Goal: Information Seeking & Learning: Understand process/instructions

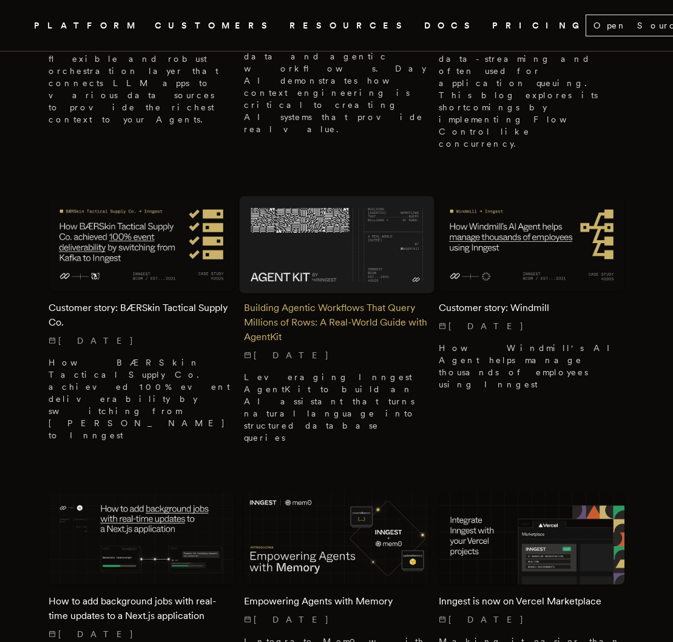
scroll to position [720, 0]
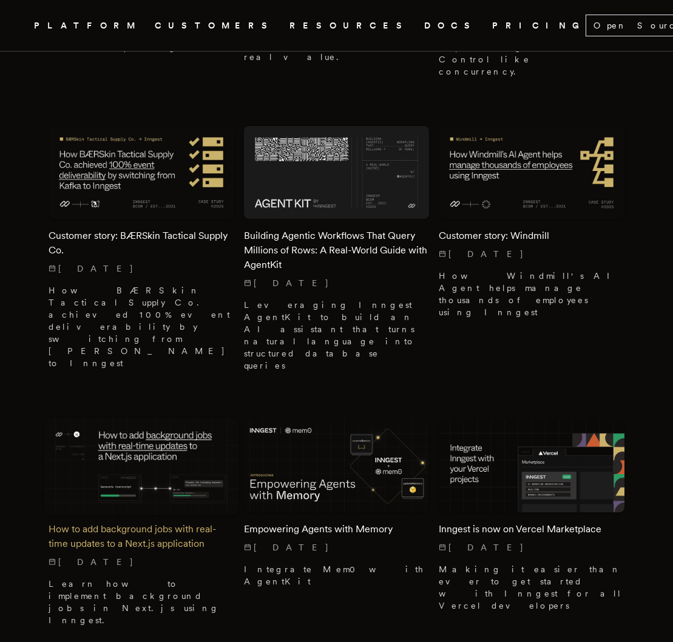
click at [141, 418] on img at bounding box center [141, 466] width 195 height 97
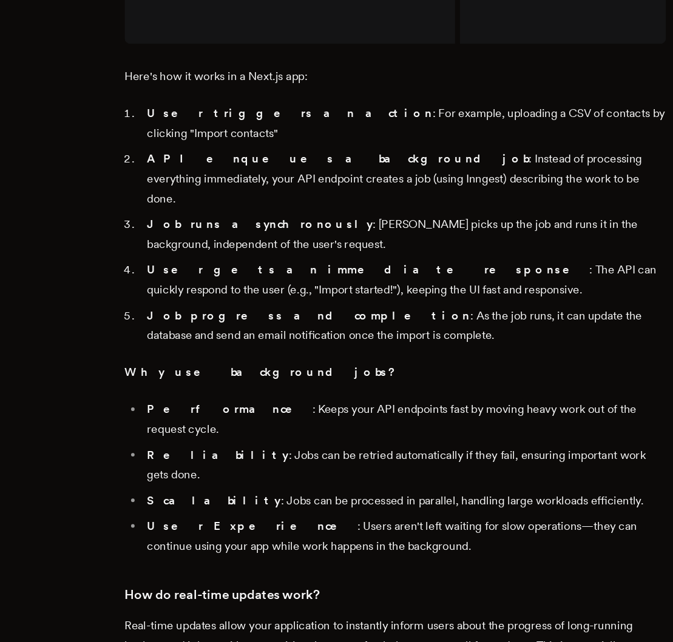
scroll to position [1987, 0]
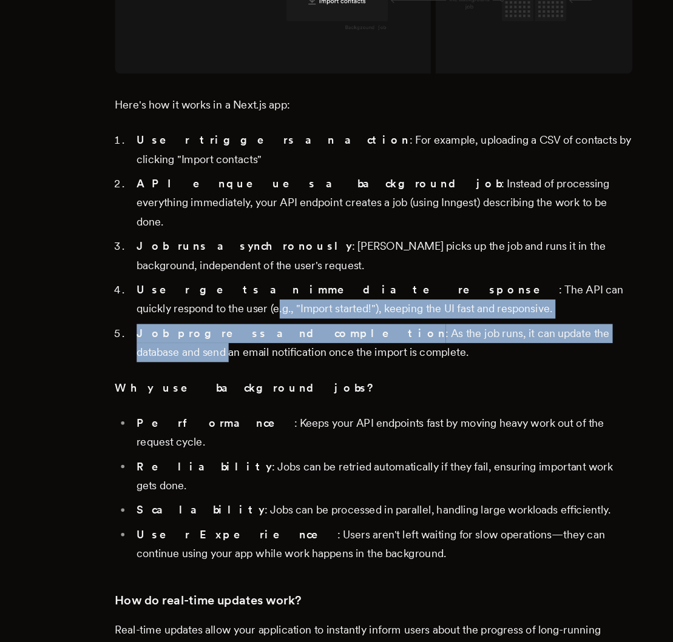
drag, startPoint x: 468, startPoint y: 474, endPoint x: 462, endPoint y: 413, distance: 61.6
click at [462, 391] on ol "User triggers an action : For example, uploading a CSV of contacts by clicking …" at bounding box center [336, 288] width 461 height 206
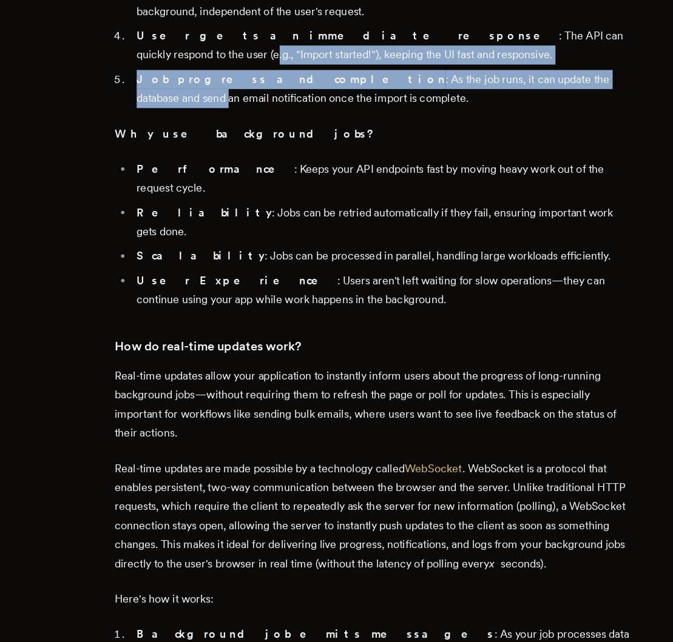
scroll to position [2266, 0]
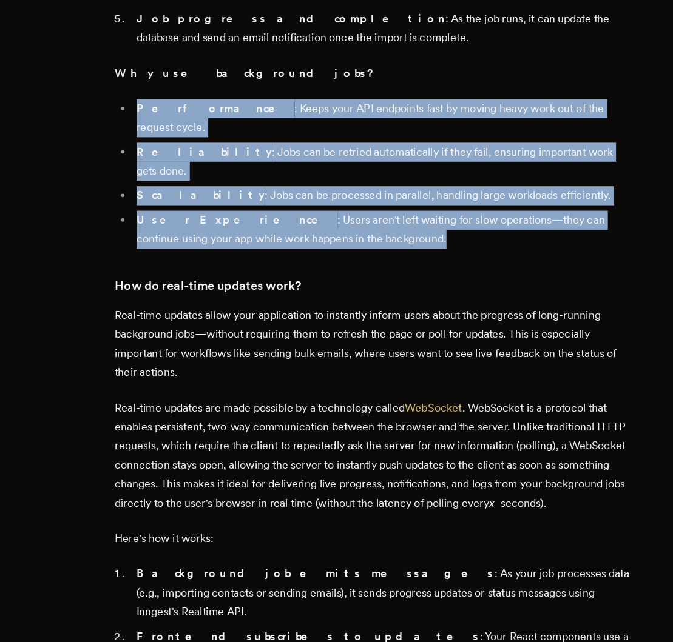
drag, startPoint x: 414, startPoint y: 348, endPoint x: 379, endPoint y: 217, distance: 135.0
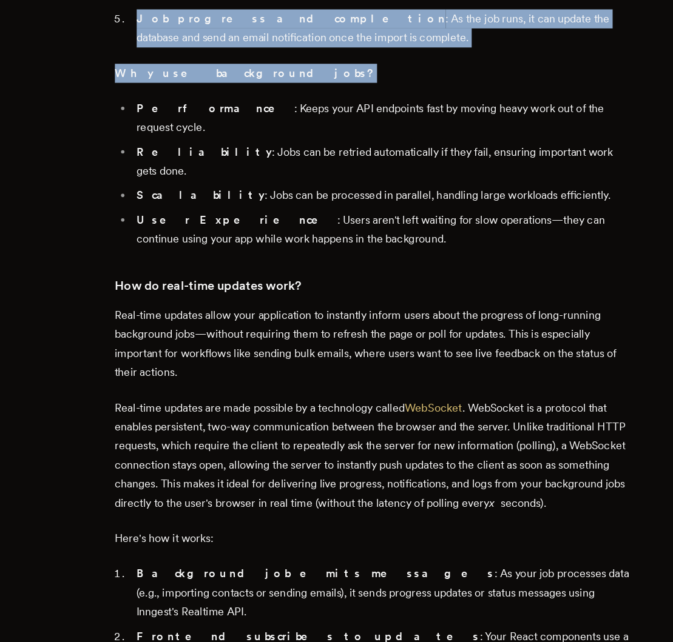
drag, startPoint x: 366, startPoint y: 156, endPoint x: 380, endPoint y: 235, distance: 80.1
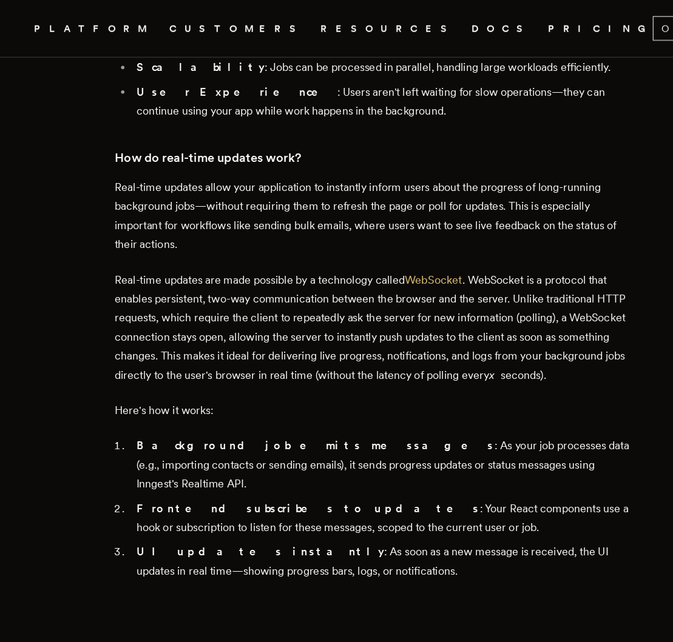
scroll to position [2417, 0]
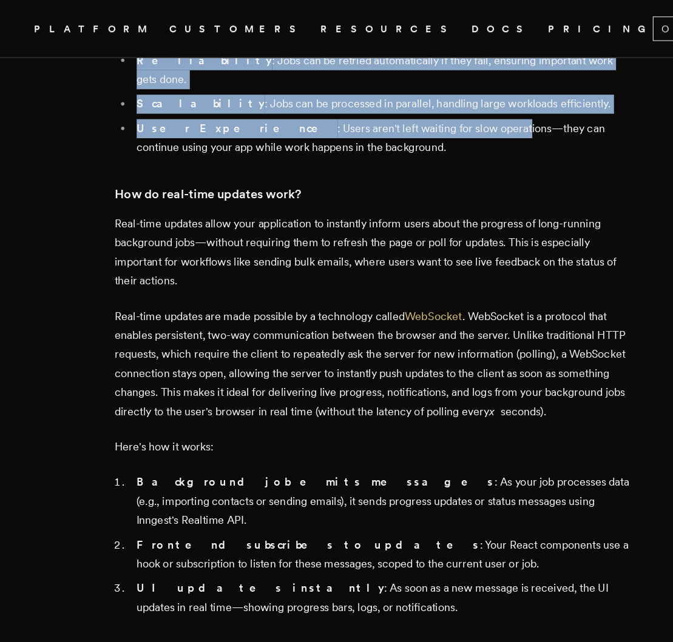
drag, startPoint x: 375, startPoint y: 181, endPoint x: 357, endPoint y: 90, distance: 92.2
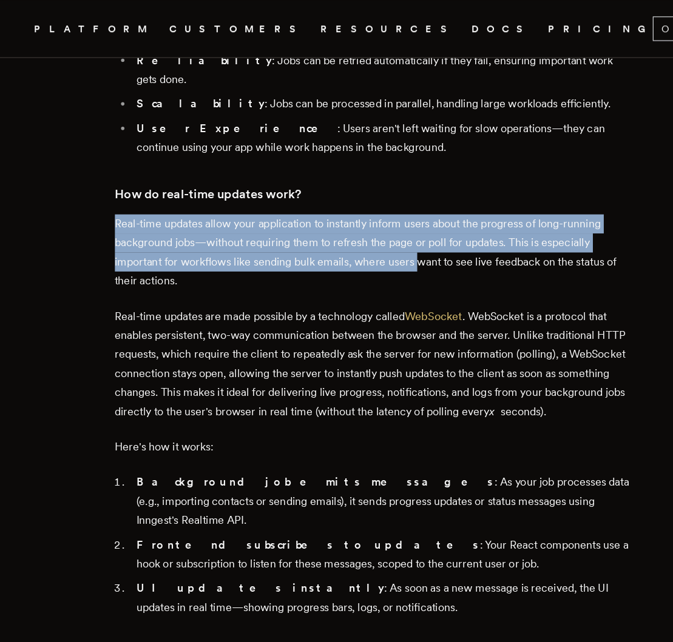
drag, startPoint x: 358, startPoint y: 232, endPoint x: 381, endPoint y: 295, distance: 67.2
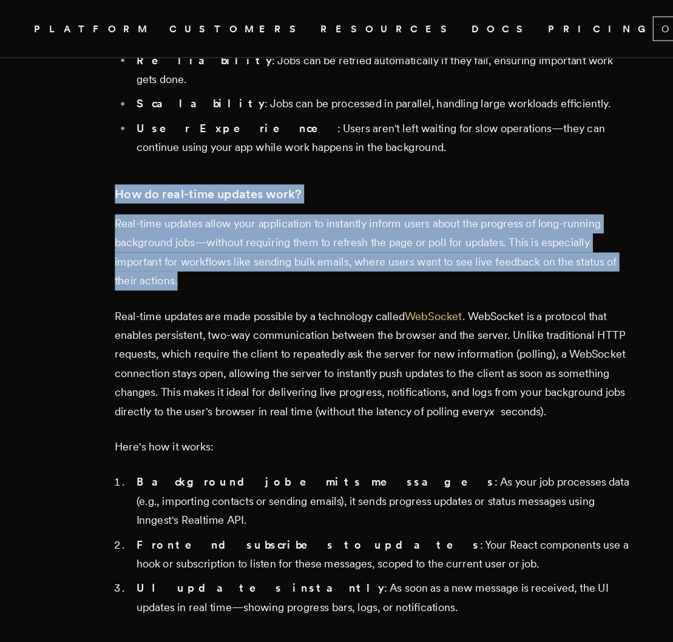
drag, startPoint x: 381, startPoint y: 314, endPoint x: 349, endPoint y: 220, distance: 99.1
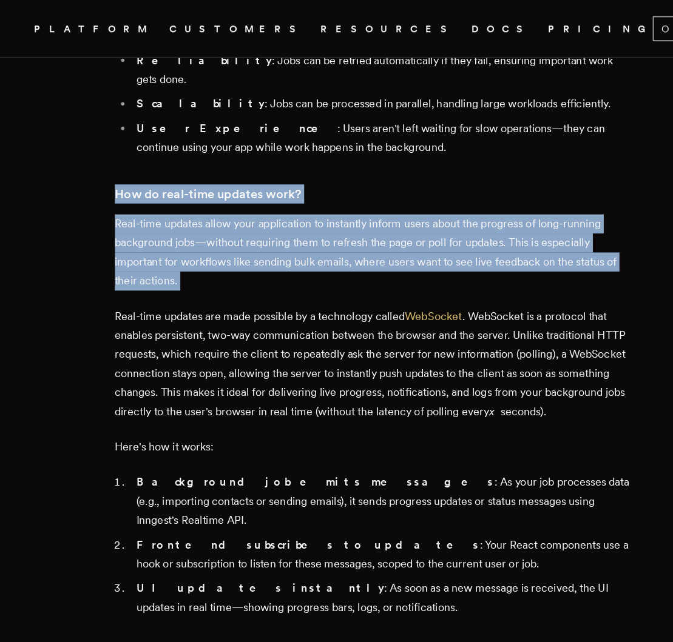
drag, startPoint x: 338, startPoint y: 218, endPoint x: 341, endPoint y: 303, distance: 85.0
click at [341, 259] on p "Real-time updates allow your application to instantly inform users about the pr…" at bounding box center [336, 225] width 461 height 68
drag, startPoint x: 341, startPoint y: 303, endPoint x: 303, endPoint y: 196, distance: 113.9
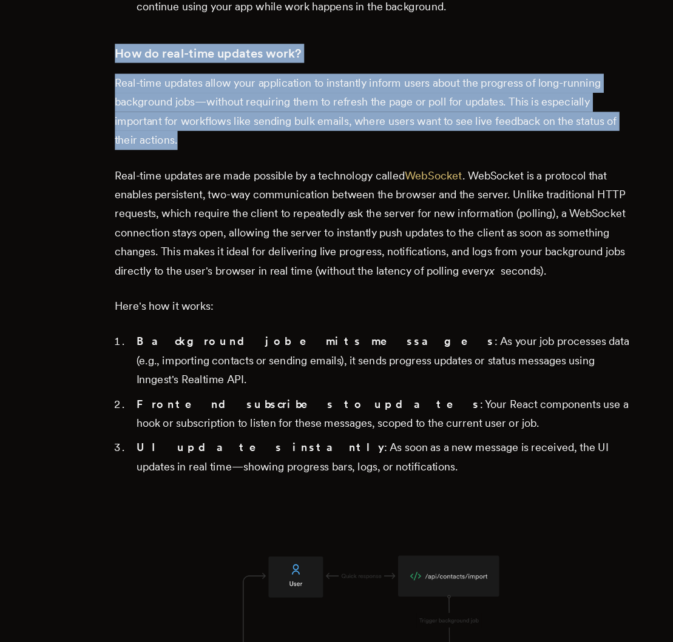
scroll to position [2489, 0]
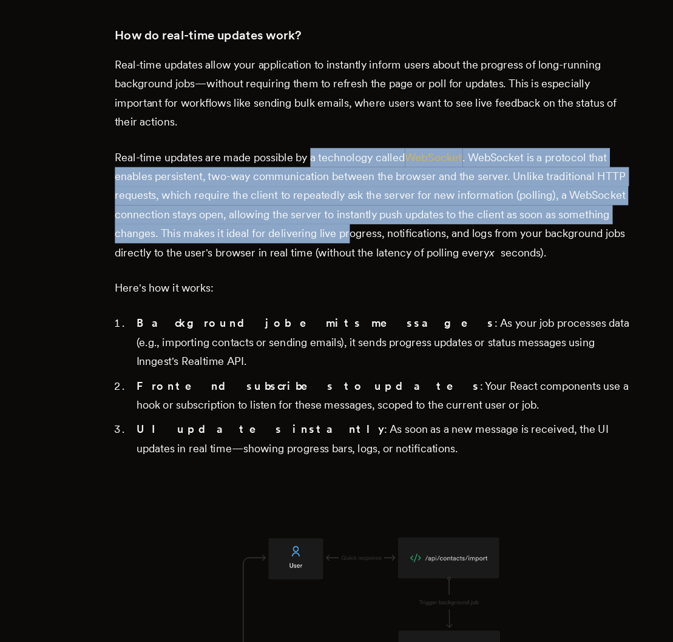
drag, startPoint x: 285, startPoint y: 266, endPoint x: 317, endPoint y: 344, distance: 84.6
click at [317, 304] on p "Real-time updates are made possible by a technology called WebSocket . WebSocke…" at bounding box center [336, 253] width 461 height 102
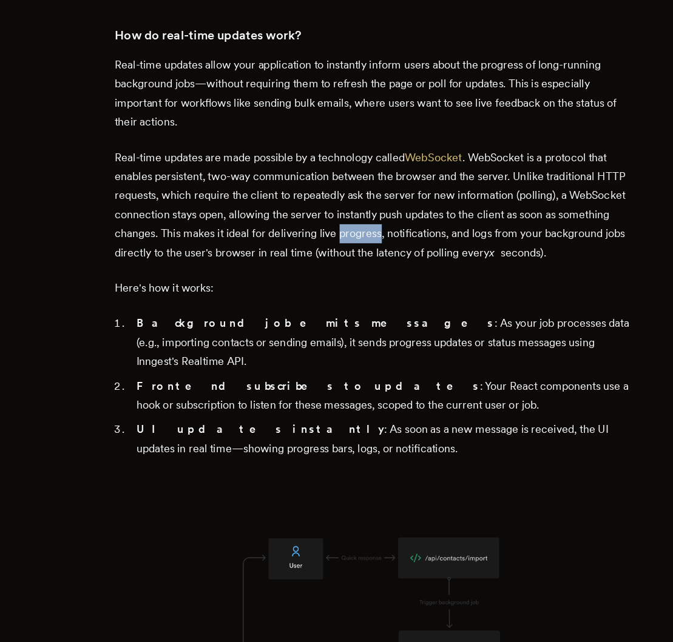
click at [317, 304] on p "Real-time updates are made possible by a technology called WebSocket . WebSocke…" at bounding box center [336, 253] width 461 height 102
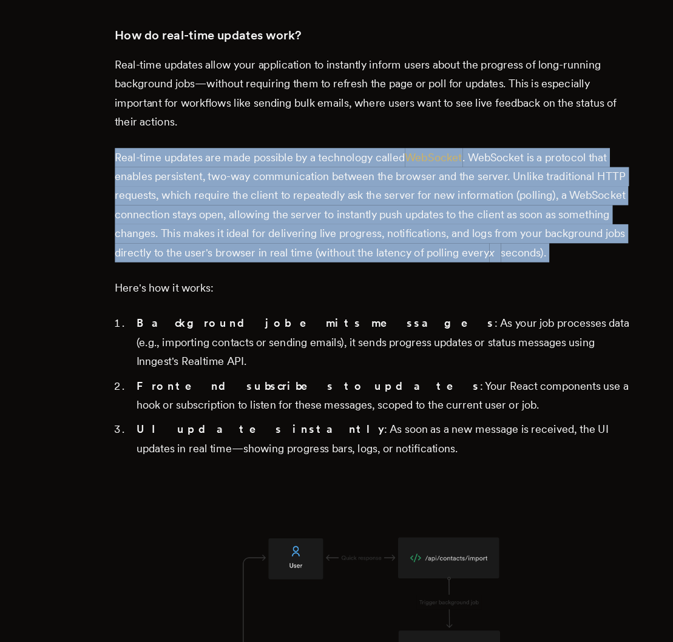
drag, startPoint x: 317, startPoint y: 344, endPoint x: 298, endPoint y: 300, distance: 47.8
click at [298, 300] on p "Real-time updates are made possible by a technology called WebSocket . WebSocke…" at bounding box center [336, 253] width 461 height 102
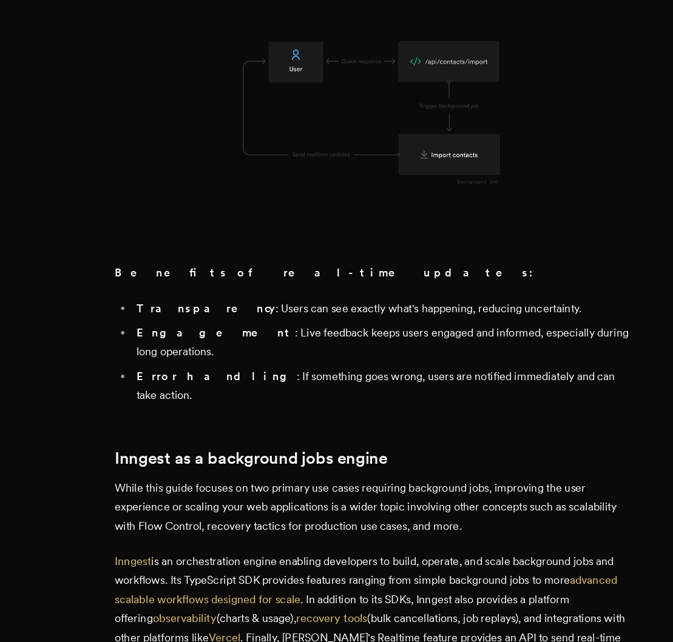
scroll to position [2959, 0]
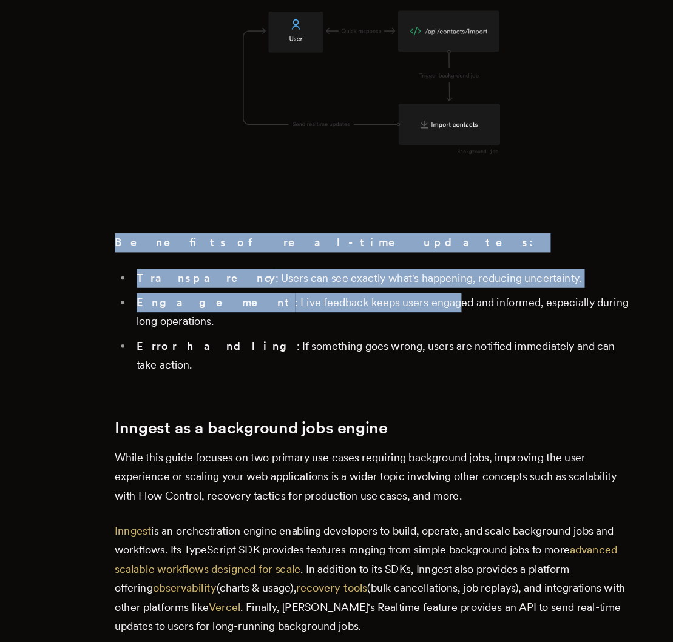
drag, startPoint x: 297, startPoint y: 301, endPoint x: 334, endPoint y: 380, distance: 87.3
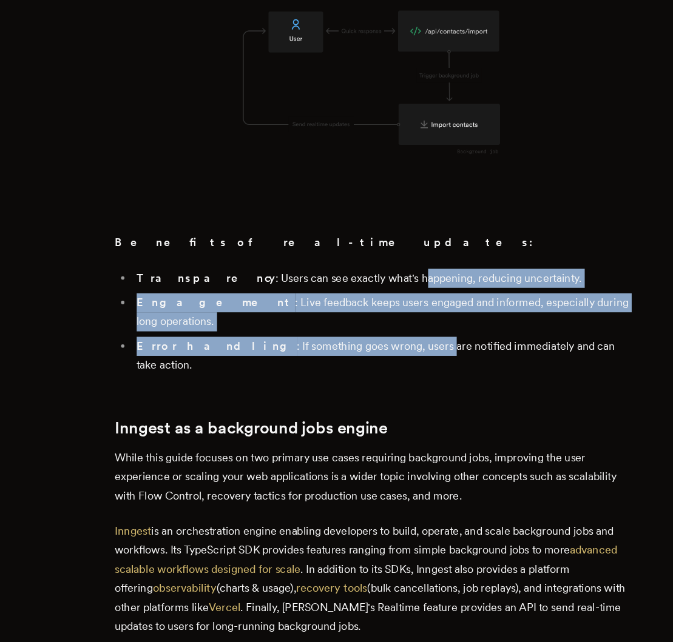
drag, startPoint x: 336, startPoint y: 400, endPoint x: 323, endPoint y: 354, distance: 47.8
click at [325, 359] on ul "Transparency : Users can see exactly what's happening, reducing uncertainty. En…" at bounding box center [336, 356] width 461 height 95
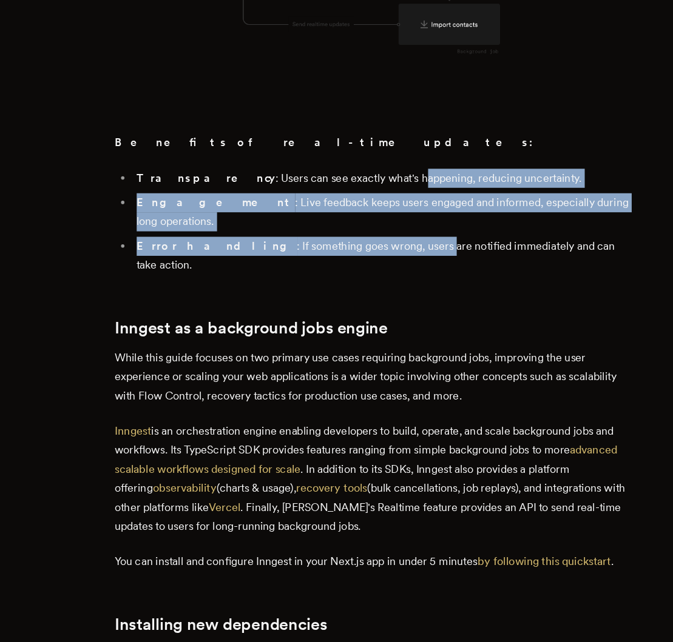
scroll to position [3106, 0]
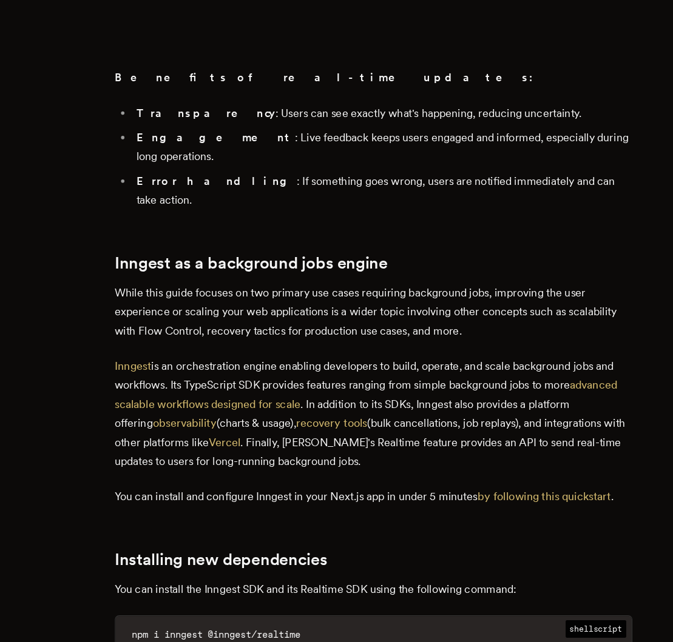
click at [322, 349] on p "While this guide focuses on two primary use cases requiring background jobs, im…" at bounding box center [336, 348] width 461 height 51
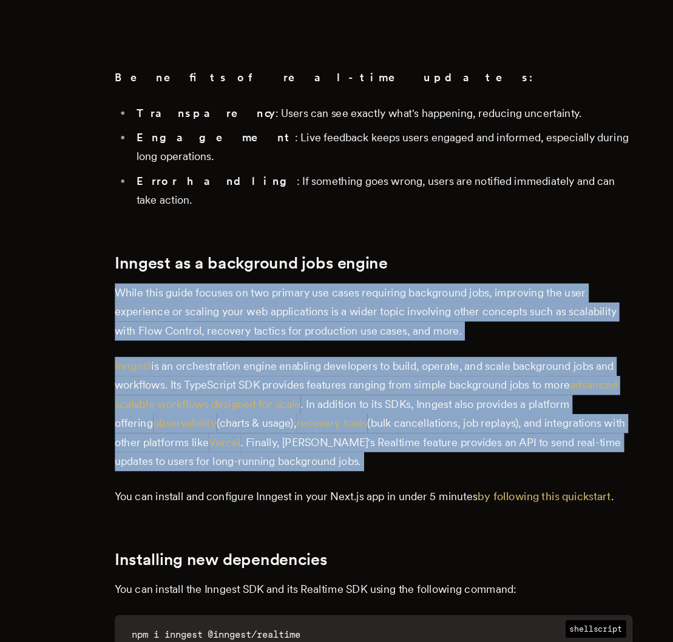
drag, startPoint x: 322, startPoint y: 349, endPoint x: 324, endPoint y: 405, distance: 55.8
click at [337, 438] on p "Inngest is an orchestration engine enabling developers to build, operate, and s…" at bounding box center [336, 439] width 461 height 102
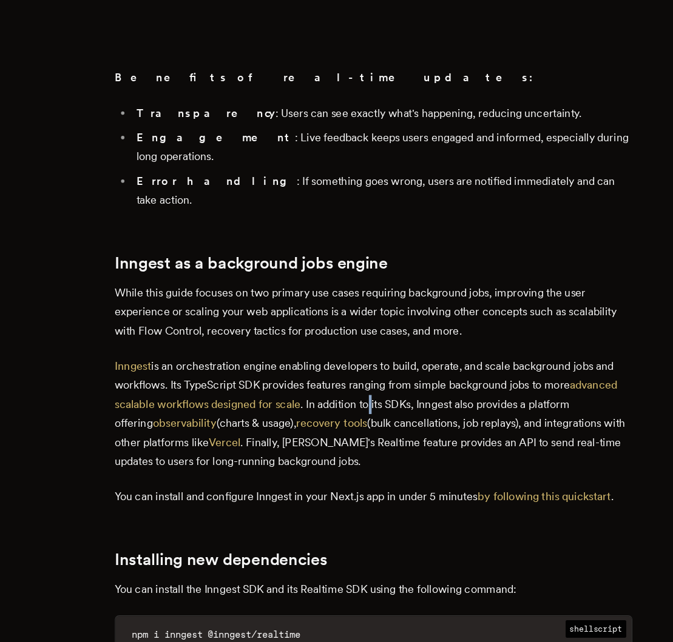
click at [337, 438] on p "Inngest is an orchestration engine enabling developers to build, operate, and s…" at bounding box center [336, 439] width 461 height 102
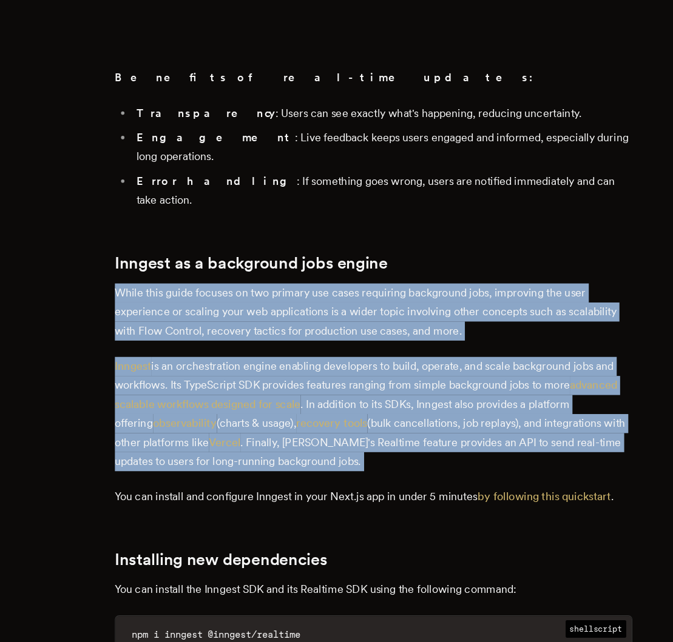
drag, startPoint x: 337, startPoint y: 438, endPoint x: 317, endPoint y: 374, distance: 67.7
click at [317, 374] on p "While this guide focuses on two primary use cases requiring background jobs, im…" at bounding box center [336, 348] width 461 height 51
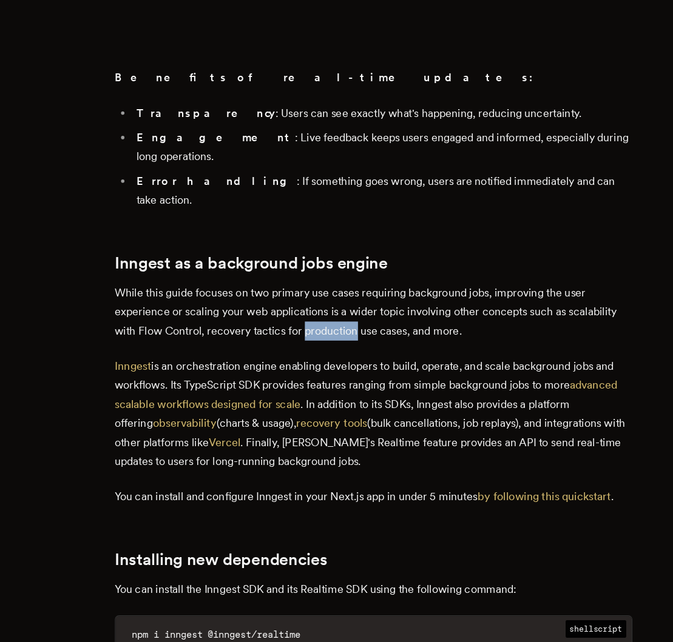
click at [317, 374] on p "While this guide focuses on two primary use cases requiring background jobs, im…" at bounding box center [336, 348] width 461 height 51
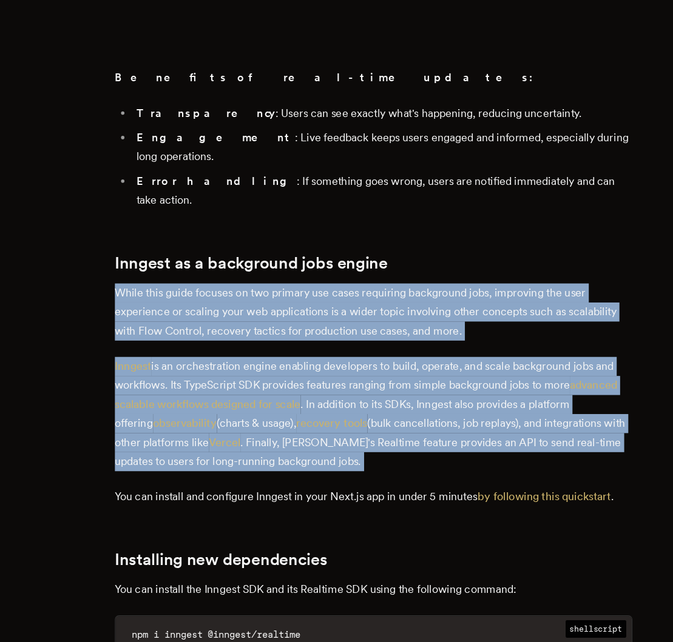
drag, startPoint x: 317, startPoint y: 374, endPoint x: 326, endPoint y: 408, distance: 35.2
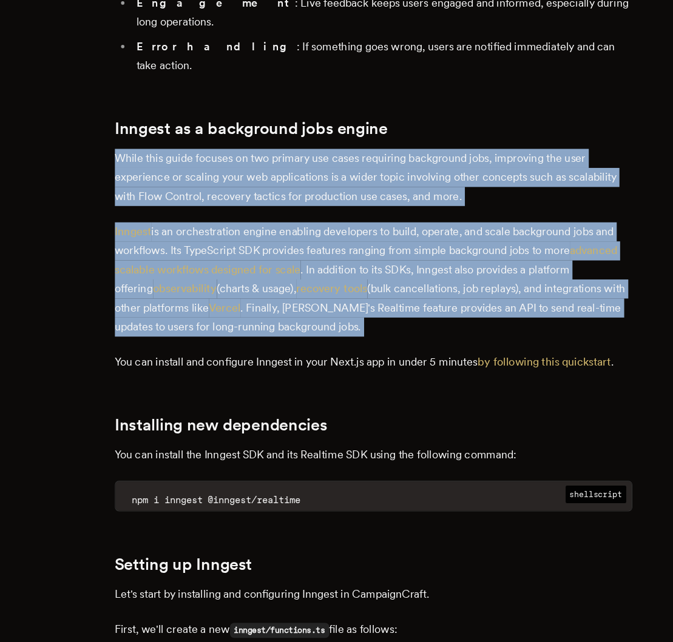
scroll to position [3230, 0]
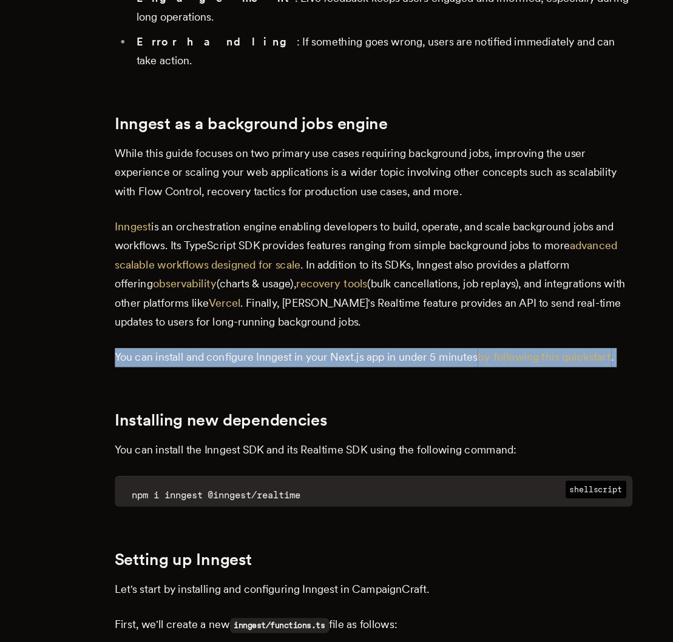
drag, startPoint x: 326, startPoint y: 408, endPoint x: 311, endPoint y: 372, distance: 38.9
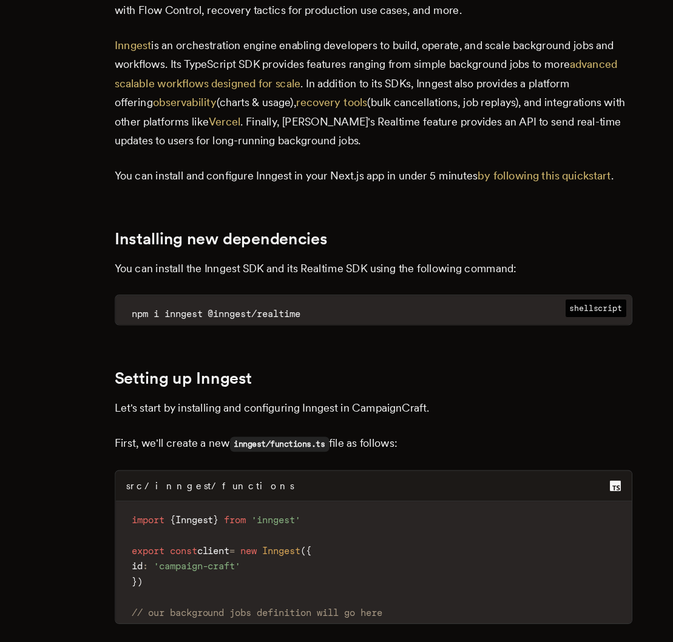
scroll to position [3404, 0]
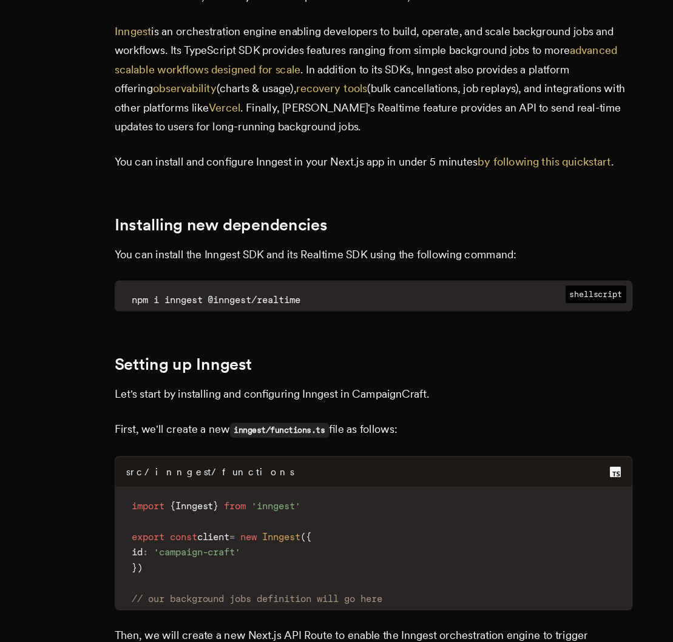
click at [272, 342] on span "npm i inngest @inngest/realtime" at bounding box center [196, 337] width 150 height 10
drag, startPoint x: 278, startPoint y: 346, endPoint x: 209, endPoint y: 342, distance: 69.2
click at [209, 342] on span "npm i inngest @inngest/realtime" at bounding box center [196, 337] width 150 height 10
click at [198, 342] on span "npm i inngest @inngest/realtime" at bounding box center [196, 337] width 150 height 10
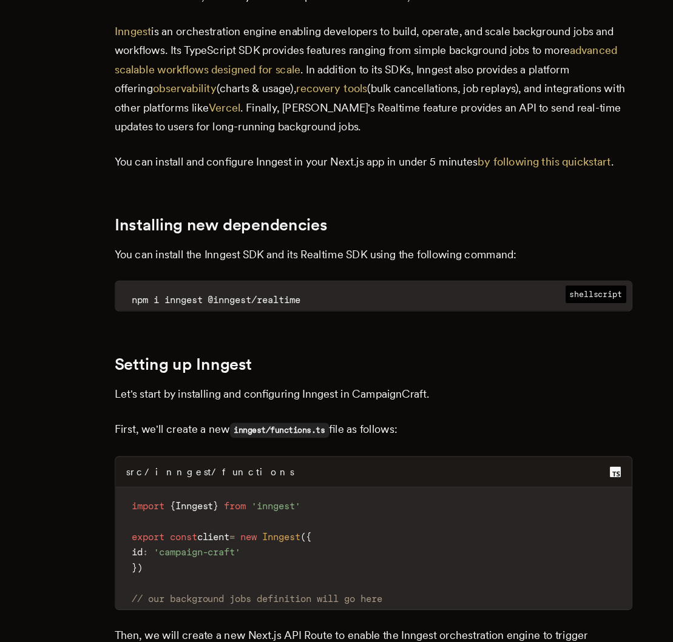
click at [180, 342] on span "npm i inngest @inngest/realtime" at bounding box center [196, 337] width 150 height 10
drag, startPoint x: 180, startPoint y: 342, endPoint x: 290, endPoint y: 342, distance: 110.4
click at [289, 342] on code "npm i inngest @inngest/realtime" at bounding box center [337, 337] width 460 height 19
copy div "inngest @inngest/realtime"
click at [237, 537] on code "import { Inngest } from 'inngest' export const client = new Inngest ( { id : 'c…" at bounding box center [337, 562] width 460 height 101
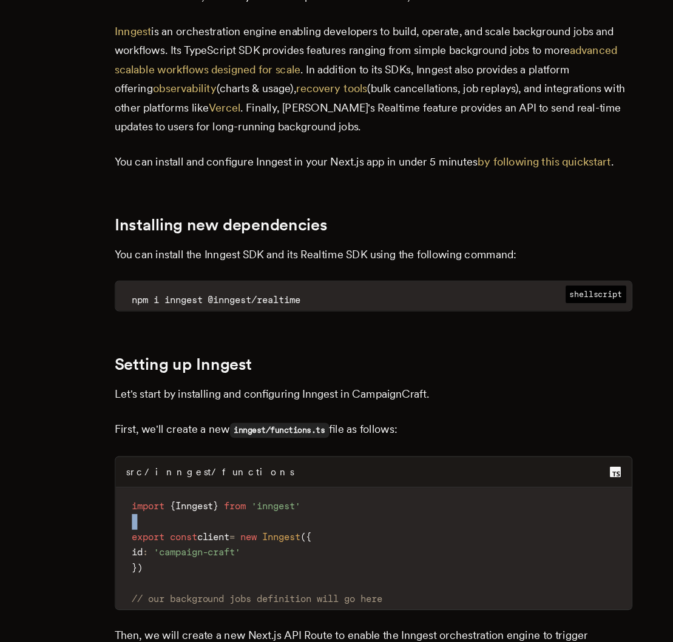
click at [237, 537] on code "import { Inngest } from 'inngest' export const client = new Inngest ( { id : 'c…" at bounding box center [337, 562] width 460 height 101
click at [237, 534] on code "import { Inngest } from 'inngest' export const client = new Inngest ( { id : 'c…" at bounding box center [337, 562] width 460 height 101
click at [223, 523] on span "from" at bounding box center [213, 521] width 19 height 10
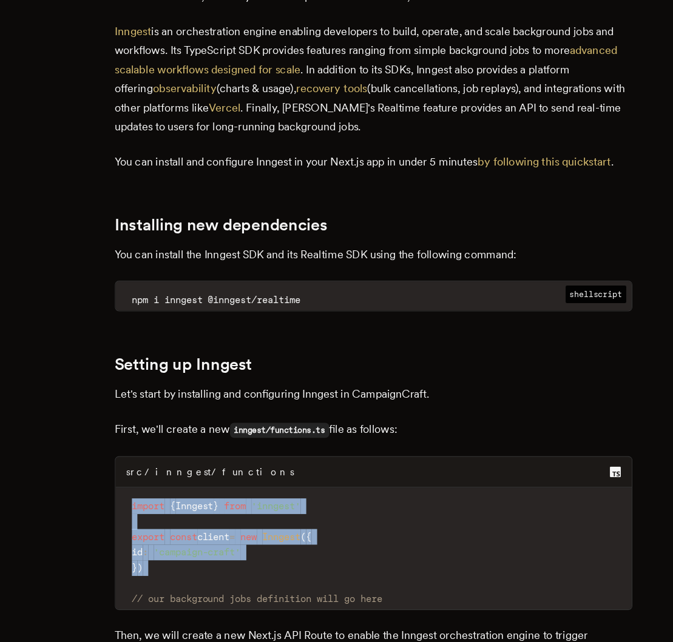
drag, startPoint x: 241, startPoint y: 523, endPoint x: 235, endPoint y: 581, distance: 57.9
click at [235, 580] on code "import { Inngest } from 'inngest' export const client = new Inngest ( { id : 'c…" at bounding box center [337, 562] width 460 height 101
copy code "import { Inngest } from 'inngest' export const client = new Inngest ( { id : 'c…"
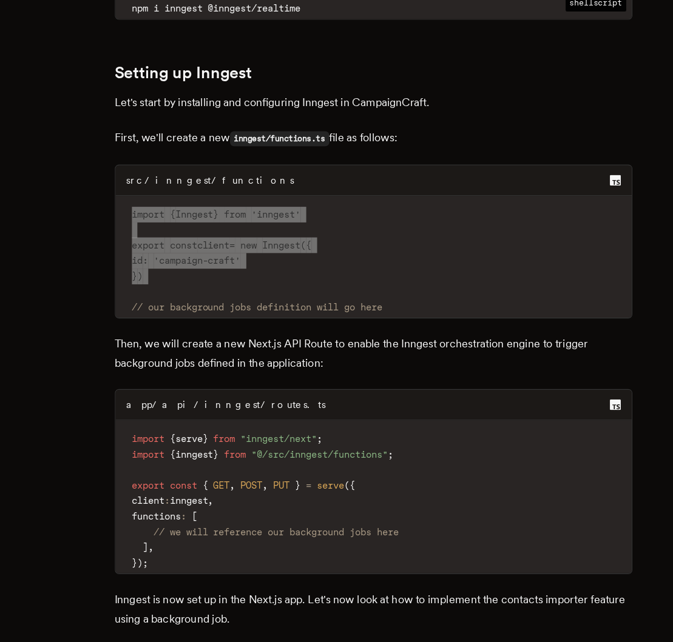
scroll to position [3669, 0]
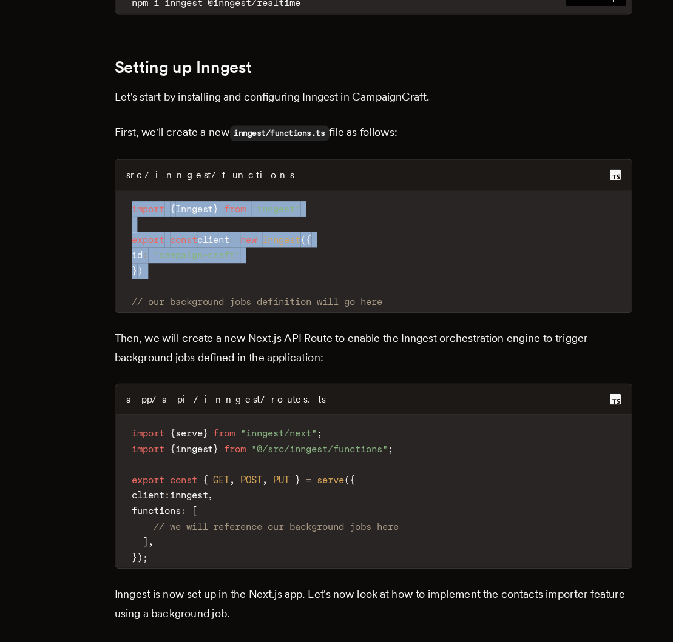
click at [355, 374] on p "Then, we will create a new Next.js API Route to enable the Inngest orchestratio…" at bounding box center [336, 380] width 461 height 34
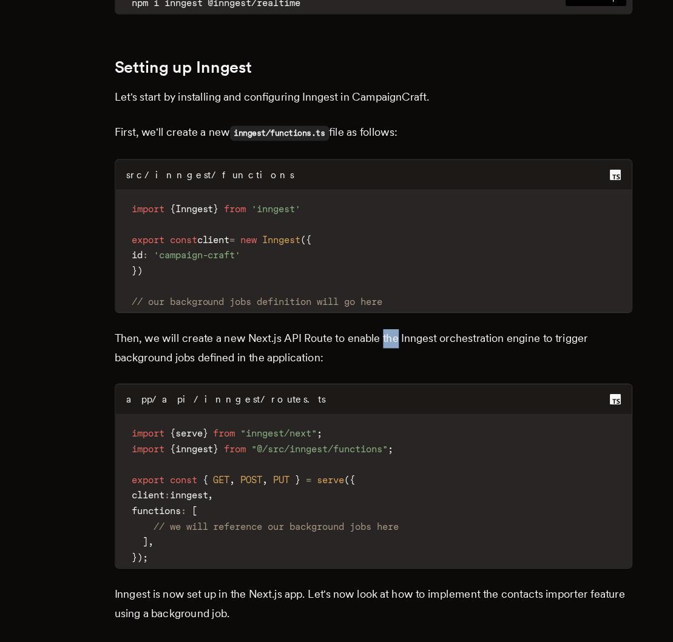
click at [355, 374] on p "Then, we will create a new Next.js API Route to enable the Inngest orchestratio…" at bounding box center [336, 380] width 461 height 34
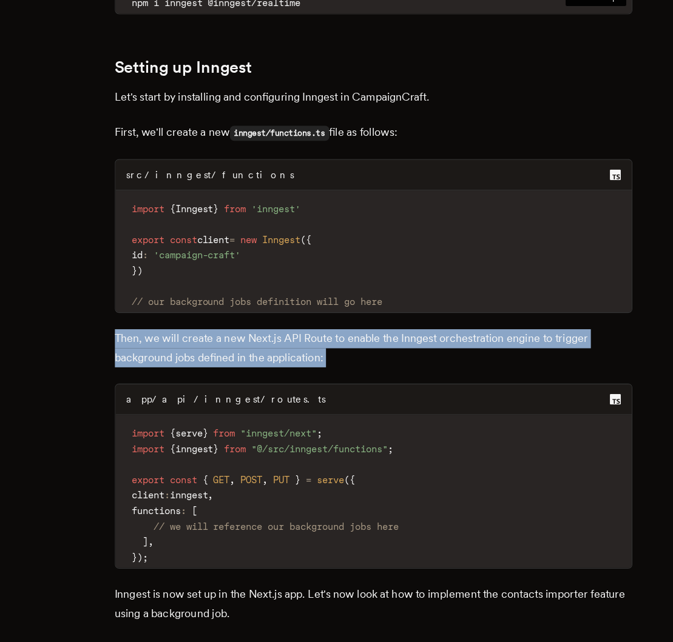
drag, startPoint x: 355, startPoint y: 374, endPoint x: 353, endPoint y: 389, distance: 14.7
click at [353, 389] on p "Then, we will create a new Next.js API Route to enable the Inngest orchestratio…" at bounding box center [336, 380] width 461 height 34
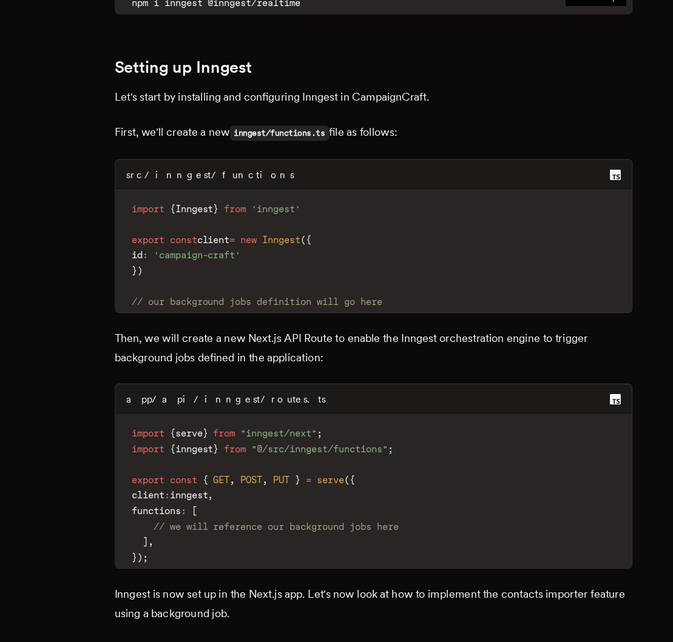
click at [327, 428] on div "app/api/inngest/routes.ts" at bounding box center [337, 425] width 460 height 27
copy div "app/api/inngest/routes.ts"
click at [549, 427] on icon at bounding box center [552, 426] width 10 height 10
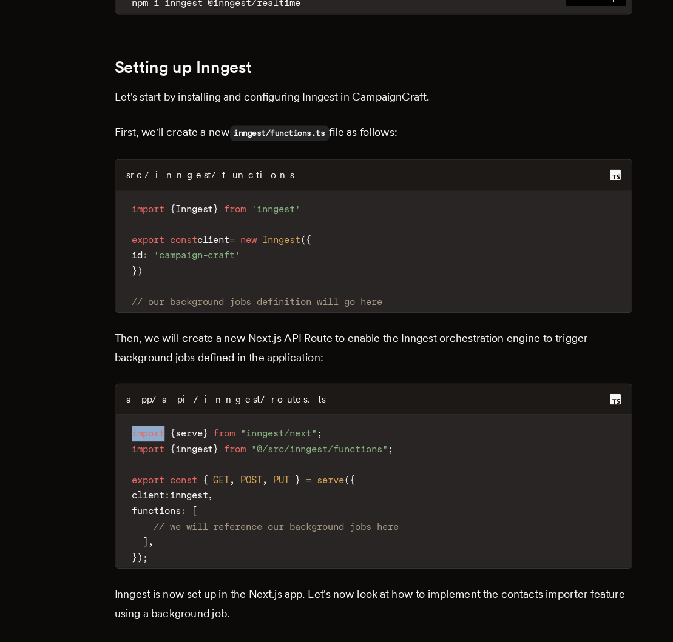
click at [549, 427] on icon at bounding box center [552, 426] width 10 height 10
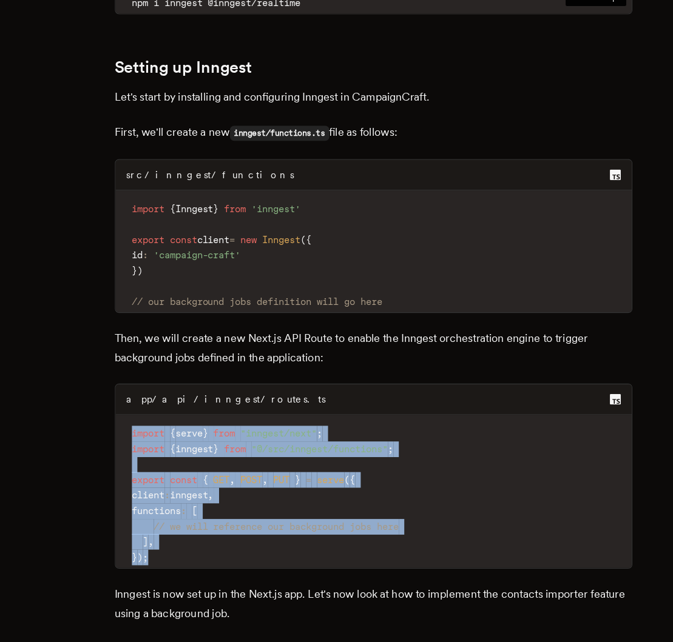
drag, startPoint x: 438, startPoint y: 571, endPoint x: 421, endPoint y: 448, distance: 123.7
click at [421, 448] on pre "import { serve } from "inngest/next" ; import { inngest } from "@/src/inngest/f…" at bounding box center [337, 508] width 460 height 136
copy code "import { serve } from "inngest/next" ; import { inngest } from "@/src/inngest/f…"
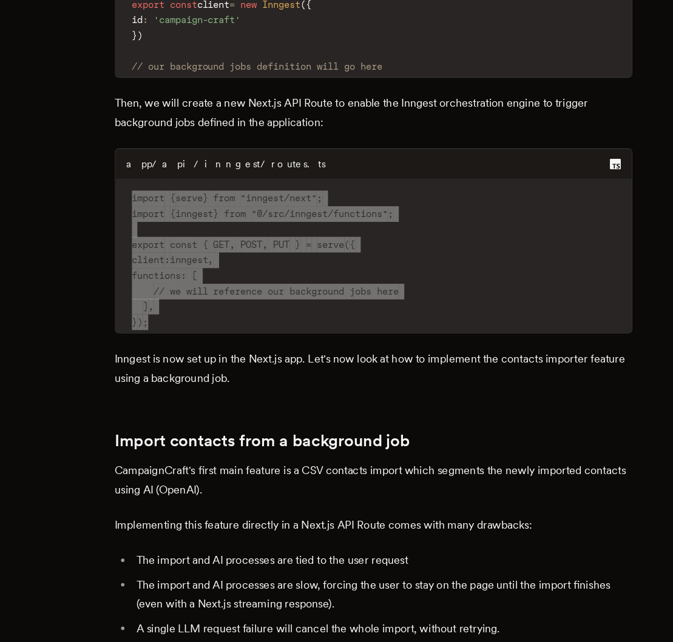
scroll to position [3881, 0]
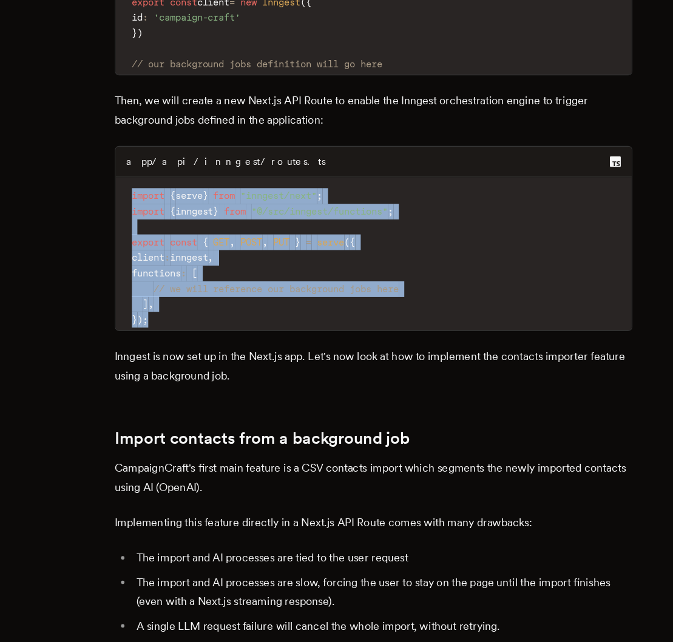
click at [299, 407] on p "Inngest is now set up in the Next.js app. Let's now look at how to implement th…" at bounding box center [336, 397] width 461 height 34
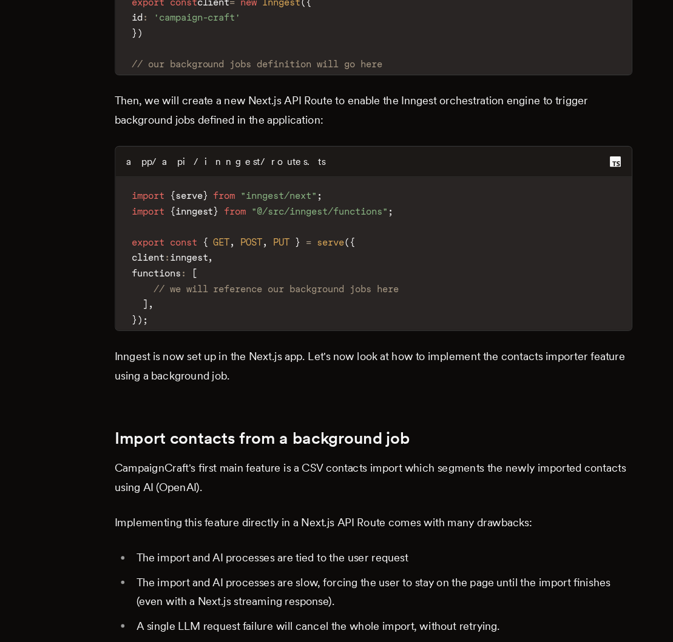
click at [299, 407] on p "Inngest is now set up in the Next.js app. Let's now look at how to implement th…" at bounding box center [336, 397] width 461 height 34
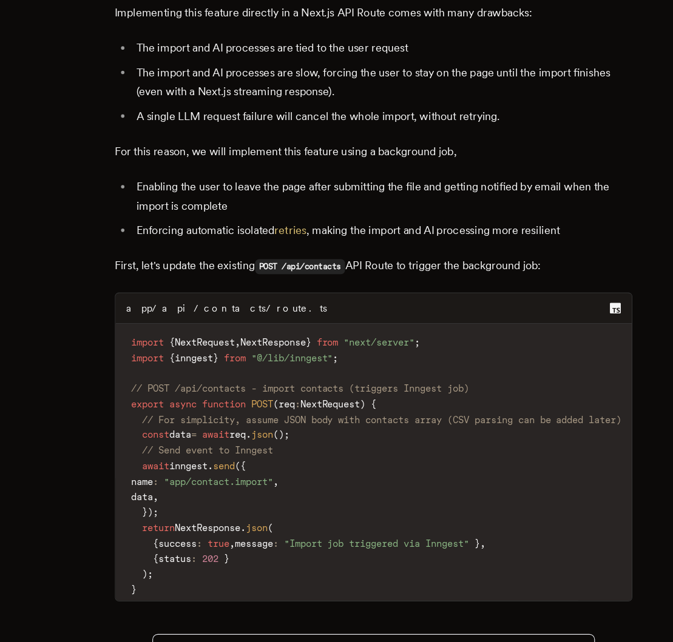
scroll to position [4339, 0]
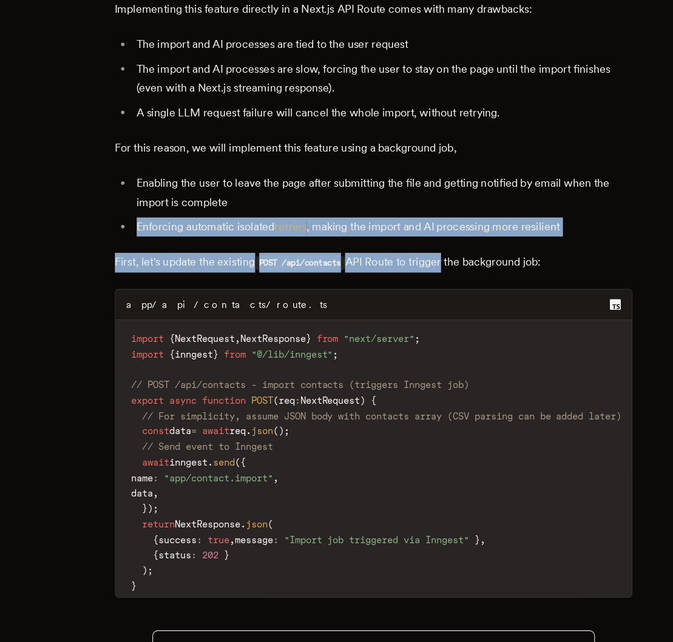
drag, startPoint x: 418, startPoint y: 264, endPoint x: 405, endPoint y: 313, distance: 50.2
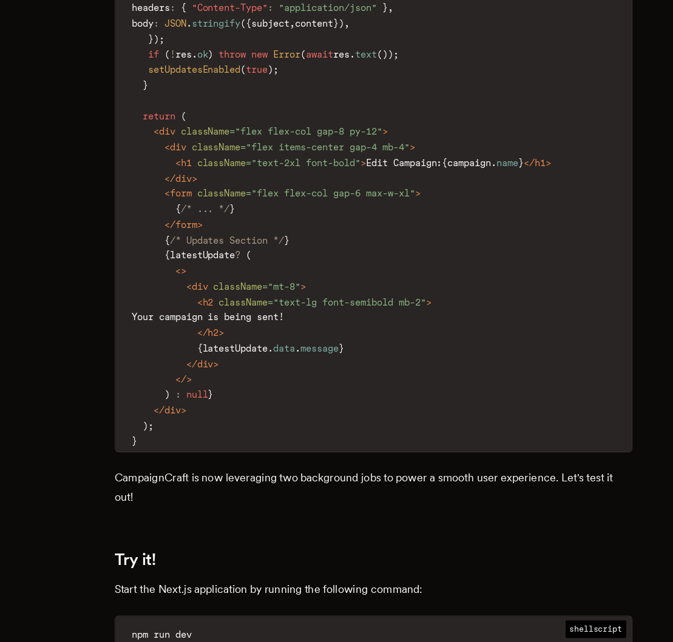
scroll to position [10582, 0]
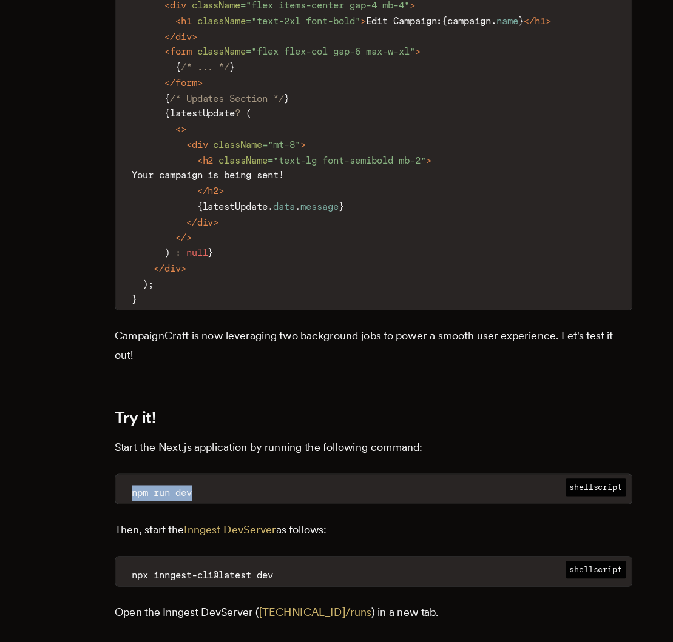
drag, startPoint x: 344, startPoint y: 430, endPoint x: 344, endPoint y: 458, distance: 27.9
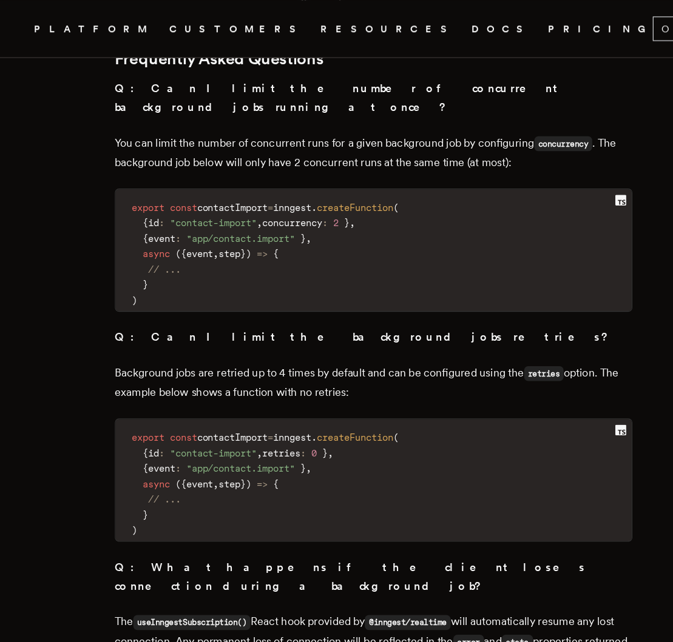
scroll to position [11699, 0]
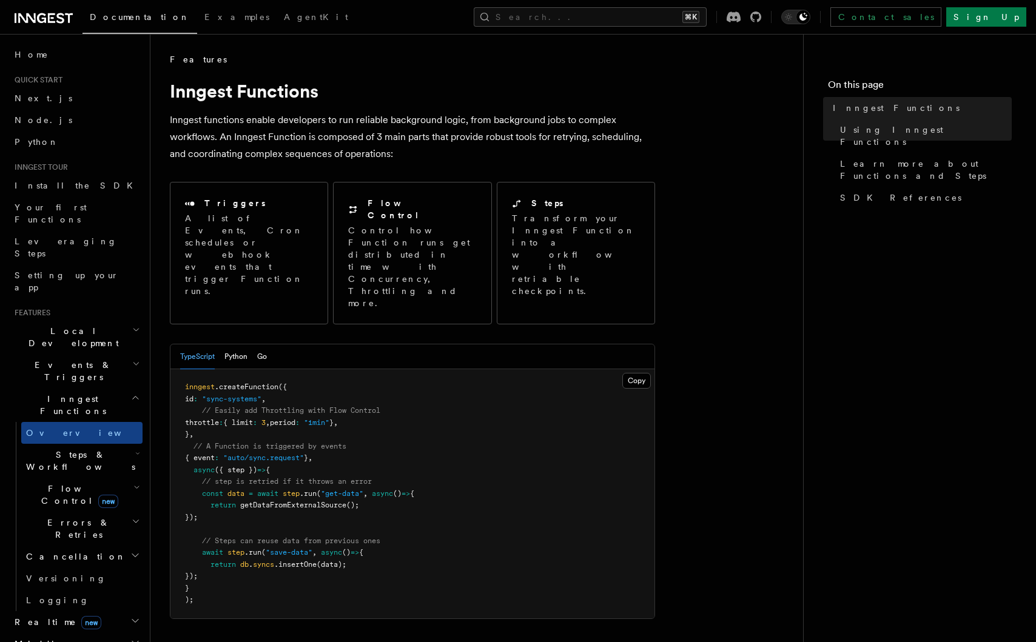
click at [580, 27] on div "Documentation Examples AgentKit Search... ⌘K Contact sales Sign Up" at bounding box center [518, 17] width 1036 height 34
click at [589, 16] on button "Search... ⌘K" at bounding box center [590, 16] width 233 height 19
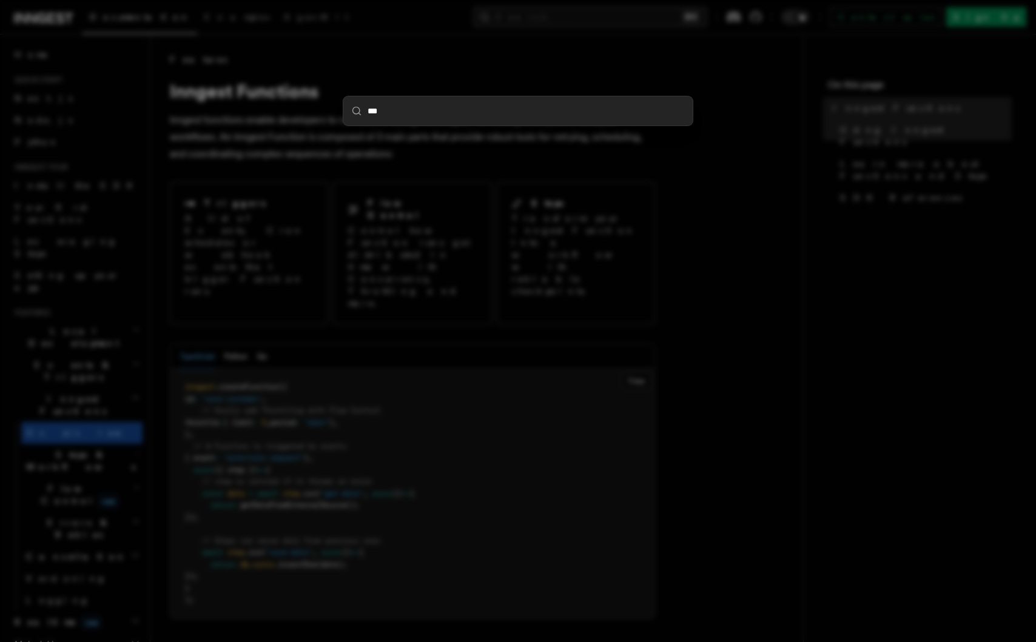
type input "****"
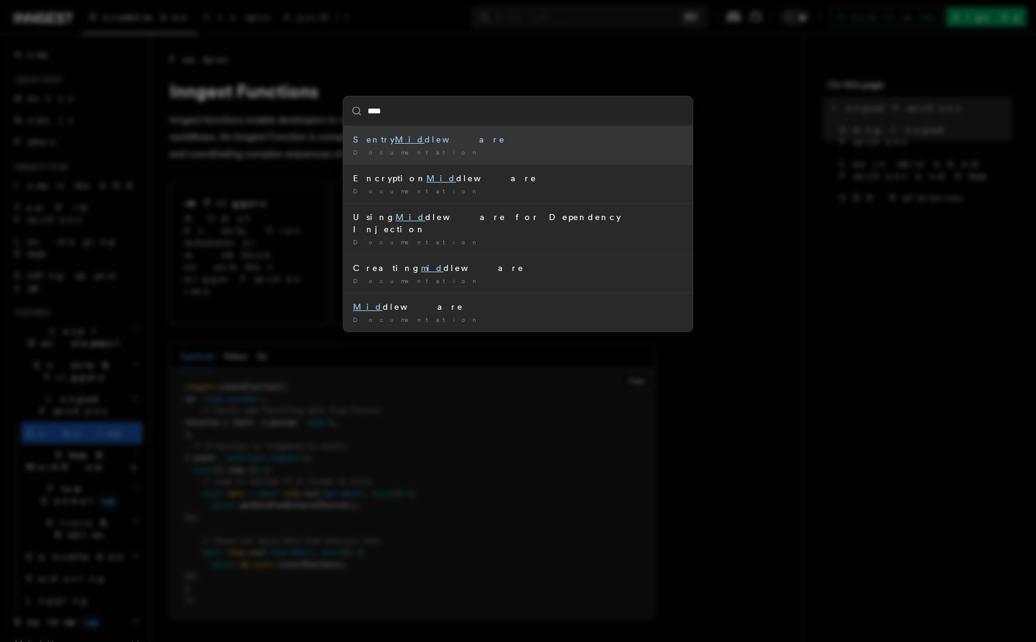
type input "*****"
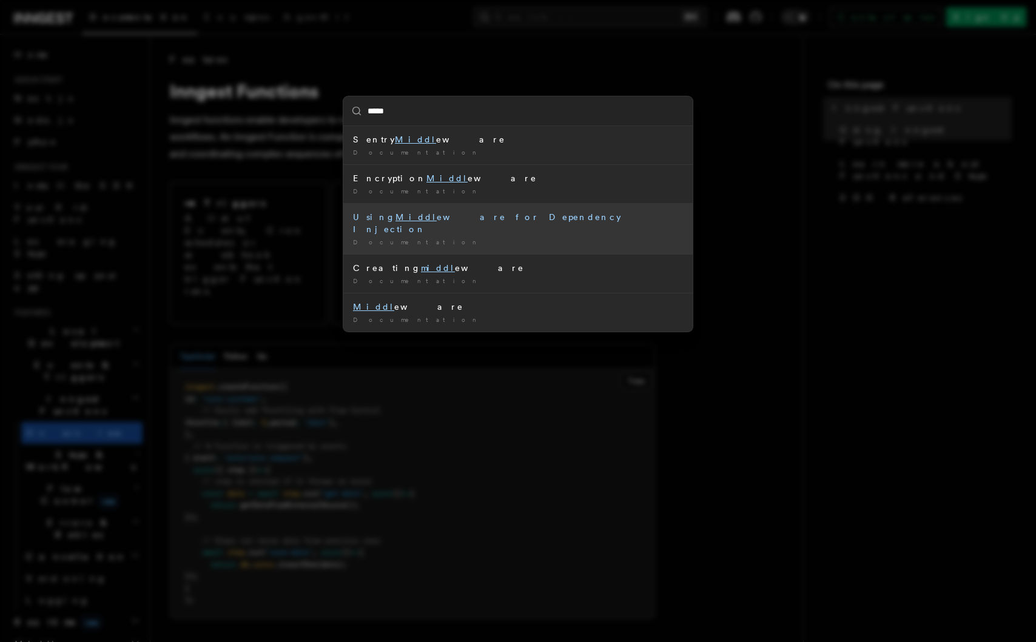
click at [454, 215] on div "Using Middl eware for Dependency Injection" at bounding box center [518, 223] width 330 height 24
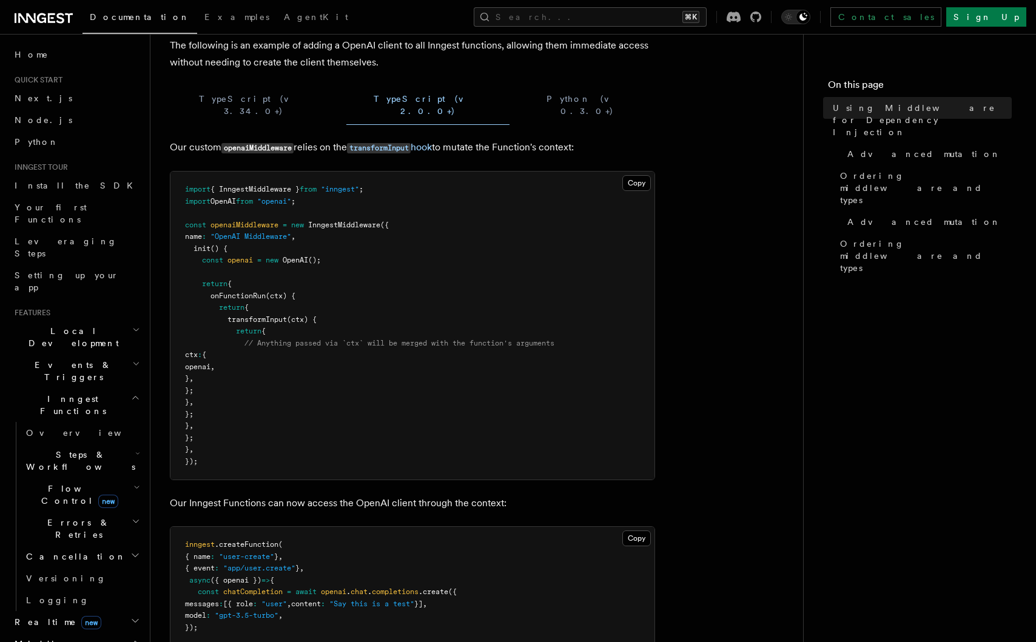
scroll to position [121, 0]
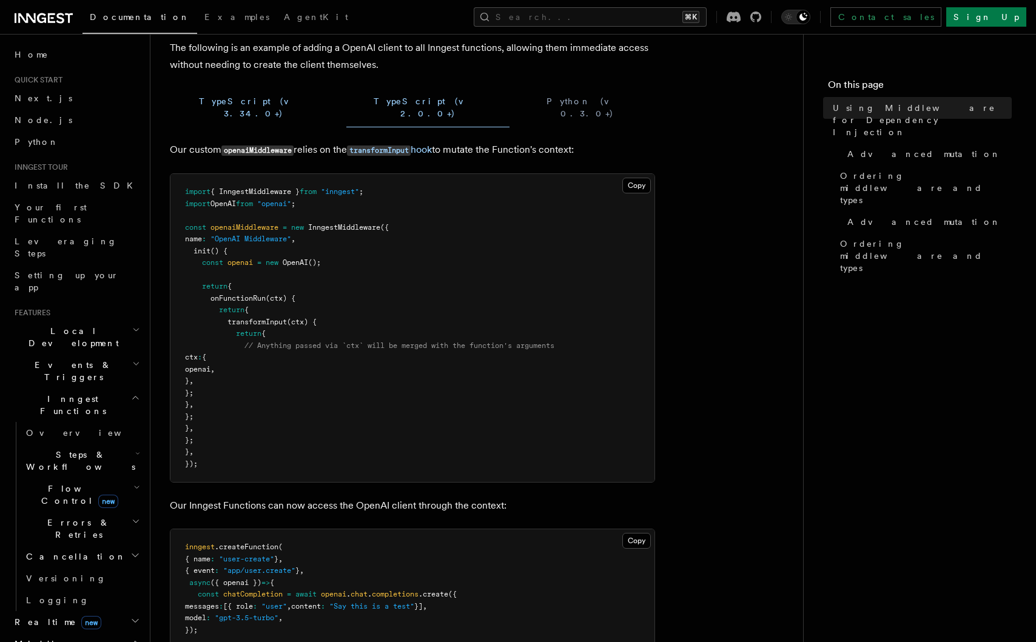
click at [178, 102] on button "TypeScript (v 3.34.0+)" at bounding box center [253, 107] width 167 height 39
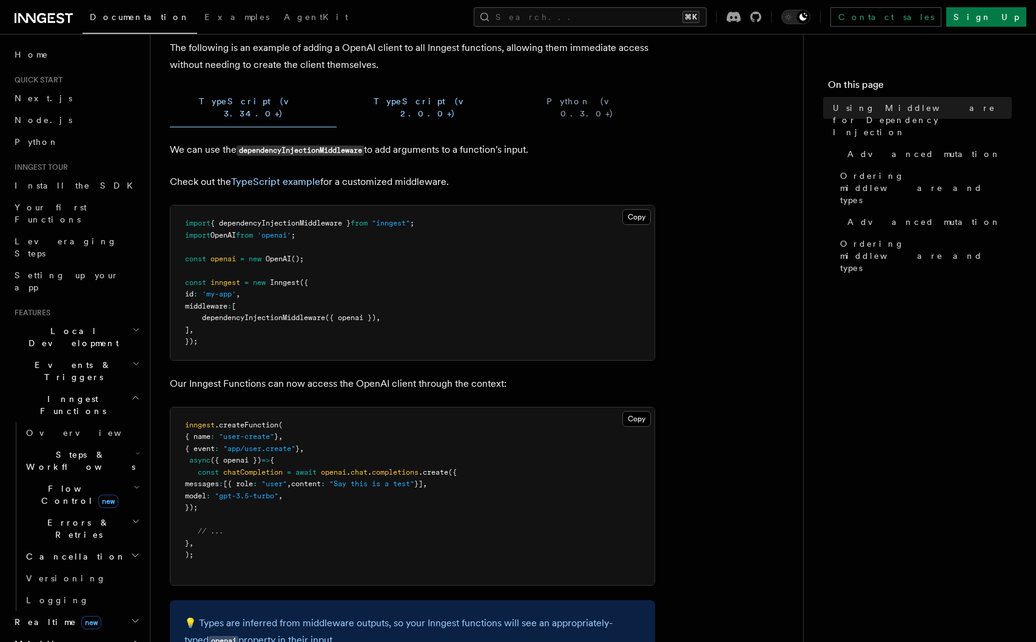
click at [346, 114] on button "TypeScript (v 2.0.0+)" at bounding box center [427, 107] width 163 height 39
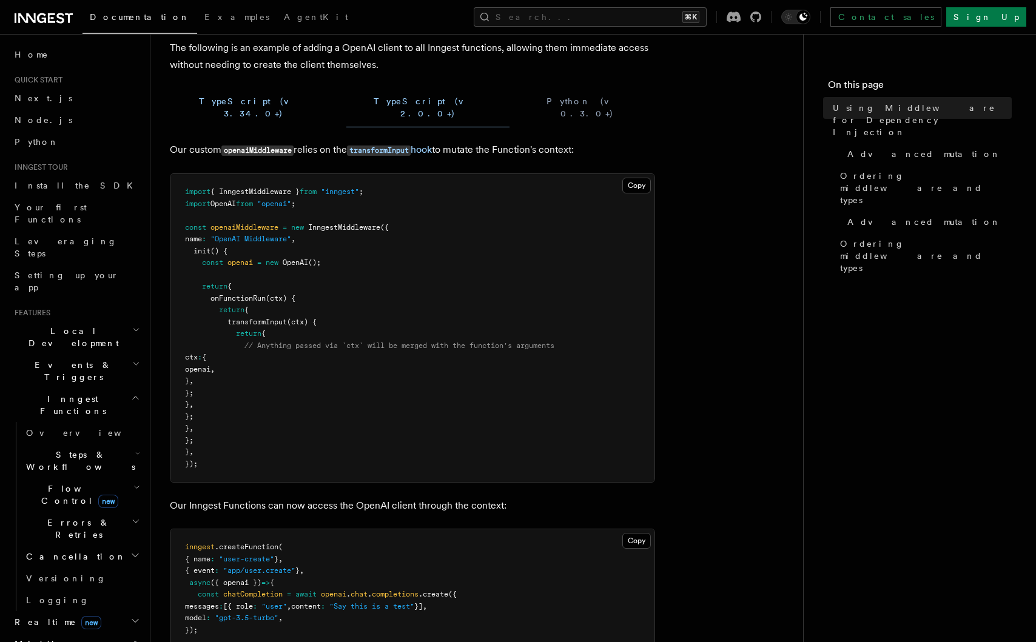
click at [207, 102] on button "TypeScript (v 3.34.0+)" at bounding box center [253, 107] width 167 height 39
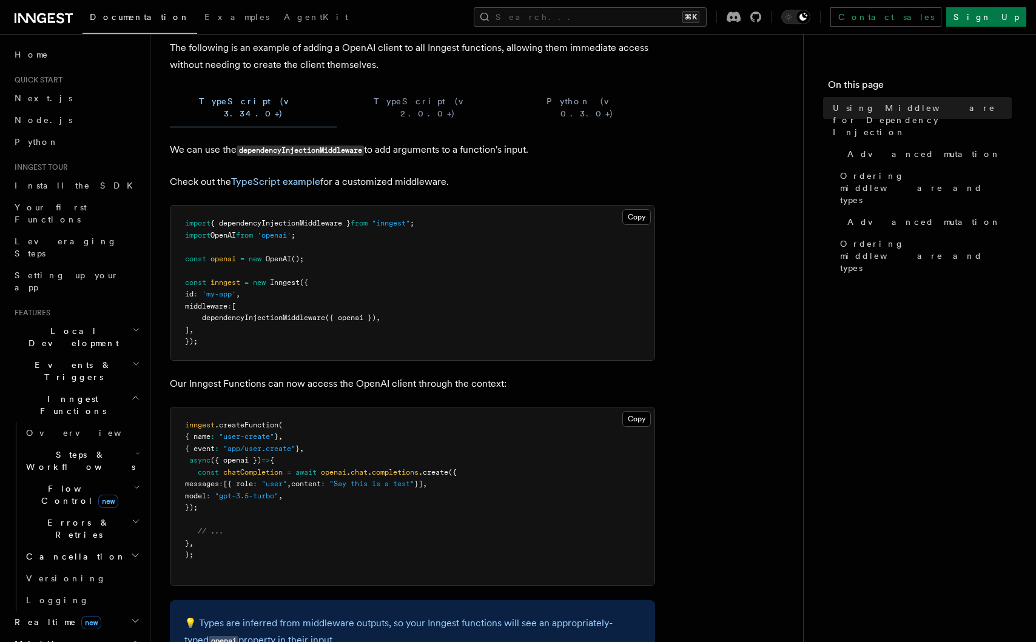
click at [264, 314] on span "dependencyInjectionMiddleware" at bounding box center [263, 318] width 123 height 8
copy code "dependencyInjectionMiddleware ({ openai }) ,"
click at [213, 317] on pre "import { dependencyInjectionMiddleware } from "inngest" ; import OpenAI from 'o…" at bounding box center [412, 283] width 484 height 155
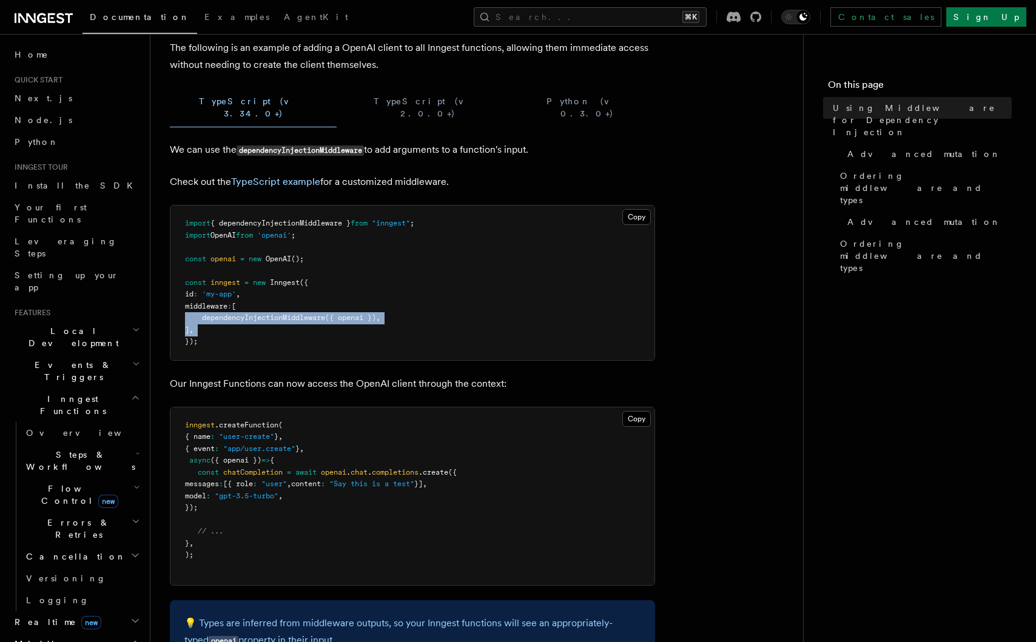
drag, startPoint x: 213, startPoint y: 317, endPoint x: 186, endPoint y: 301, distance: 32.0
click at [186, 301] on pre "import { dependencyInjectionMiddleware } from "inngest" ; import OpenAI from 'o…" at bounding box center [412, 283] width 484 height 155
copy code "dependencyInjectionMiddleware ({ openai }) , ] ,"
click at [187, 302] on span "middleware" at bounding box center [206, 306] width 42 height 8
copy code "middleware : [ dependencyInjectionMiddleware ({ openai }) , ] ,"
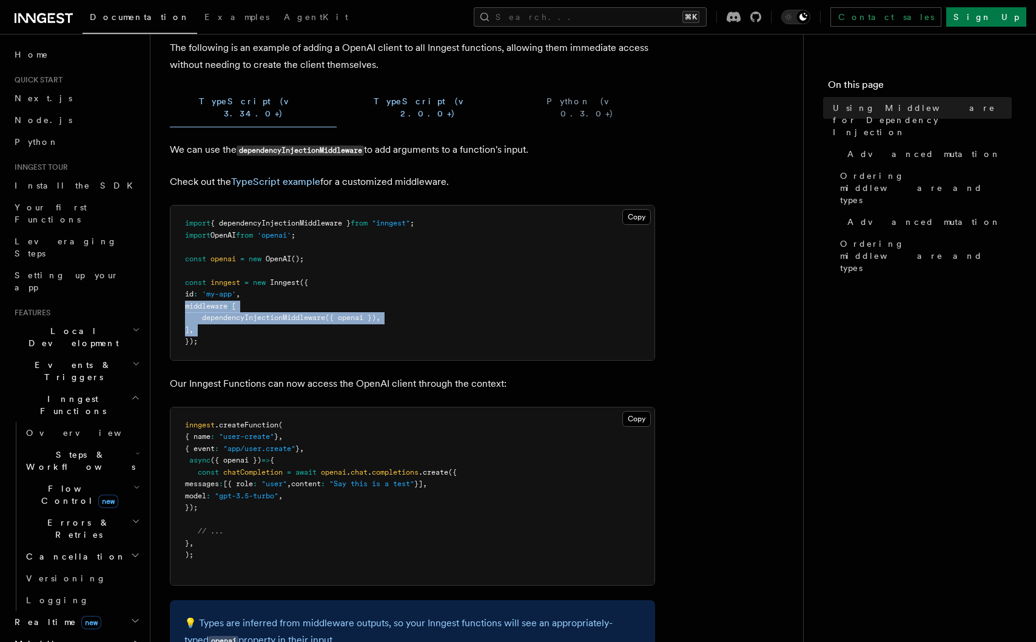
click at [346, 110] on button "TypeScript (v 2.0.0+)" at bounding box center [427, 107] width 163 height 39
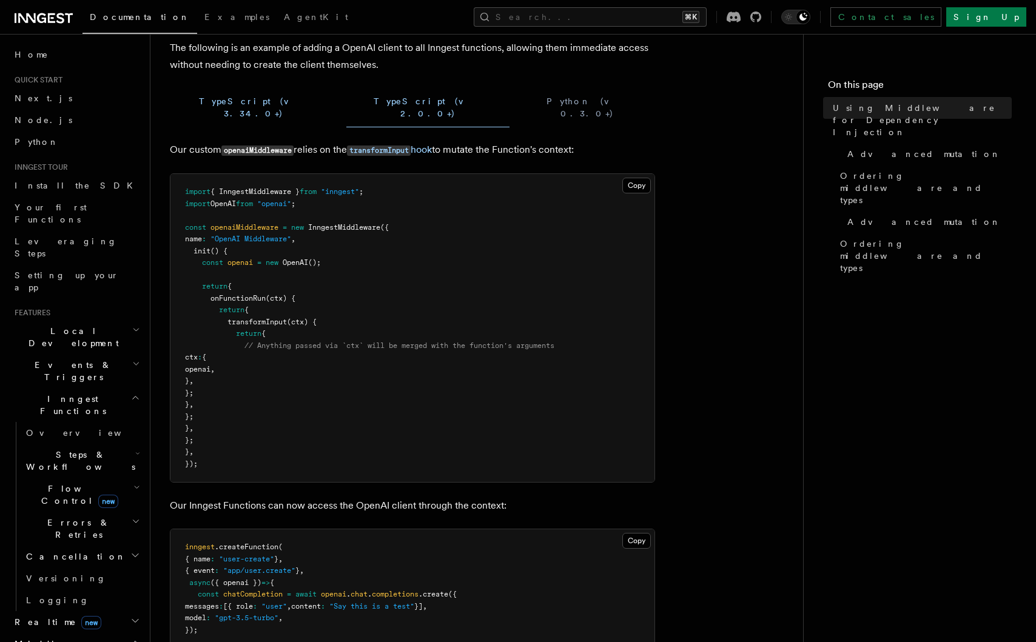
click at [228, 109] on button "TypeScript (v 3.34.0+)" at bounding box center [253, 107] width 167 height 39
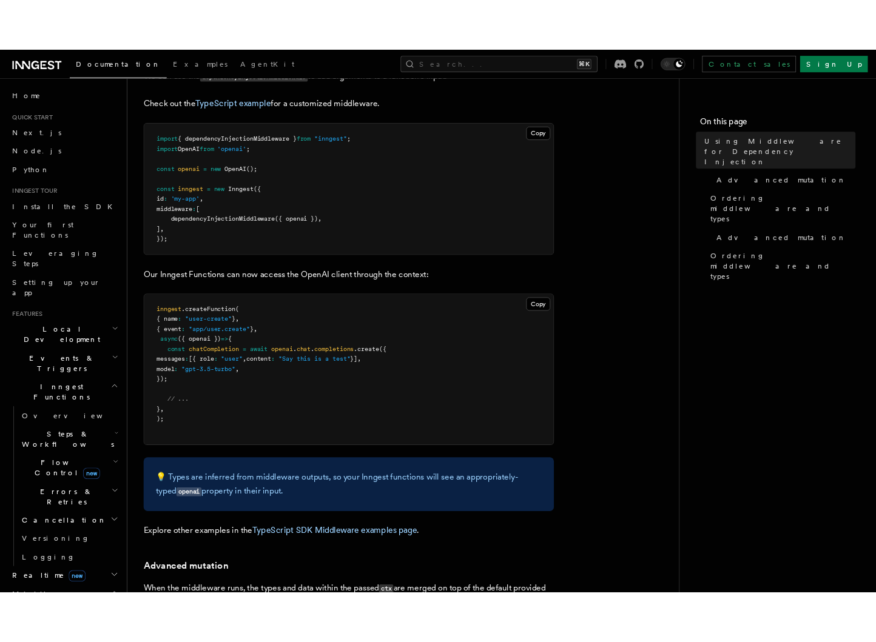
scroll to position [240, 0]
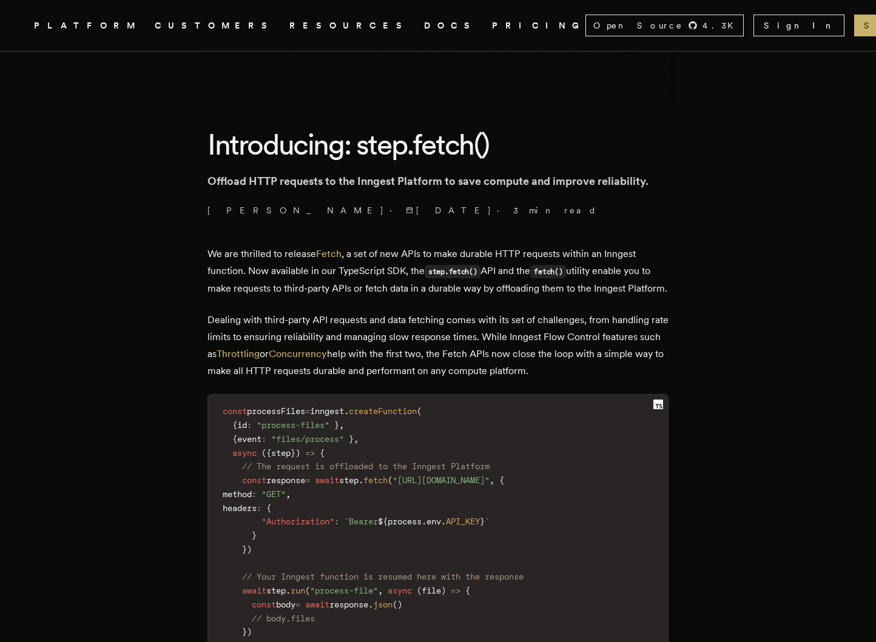
scroll to position [454, 0]
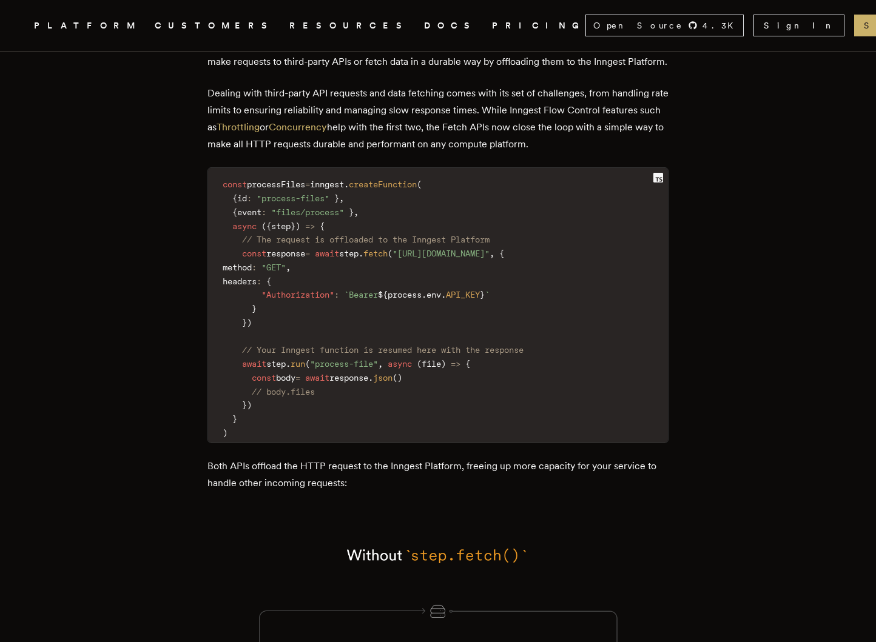
click at [358, 258] on span "step" at bounding box center [348, 254] width 19 height 10
drag, startPoint x: 377, startPoint y: 275, endPoint x: 398, endPoint y: 275, distance: 21.2
click at [398, 275] on code "const processFiles = inngest . createFunction ( { id : "process-files" } , { ev…" at bounding box center [438, 308] width 460 height 267
copy code "step . fetch"
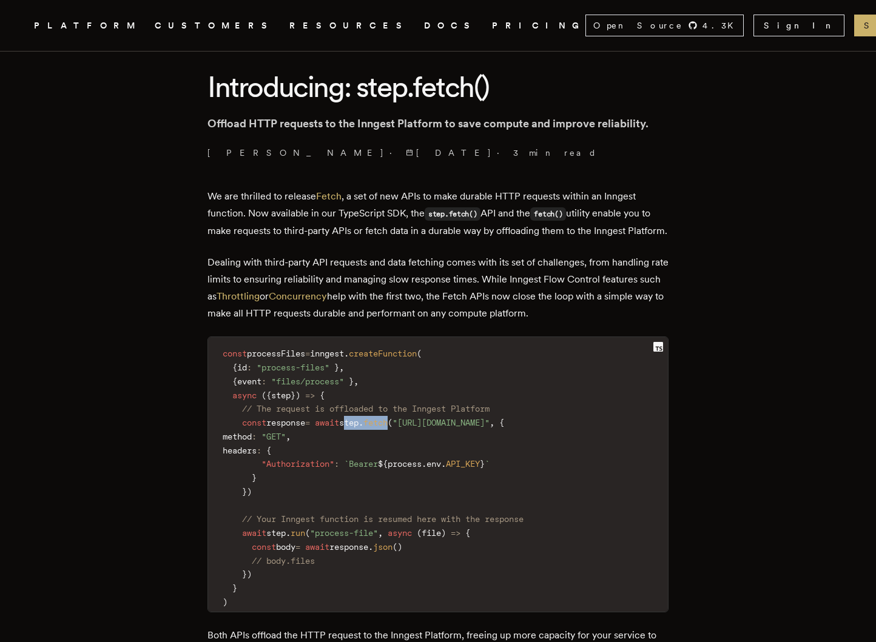
scroll to position [282, 0]
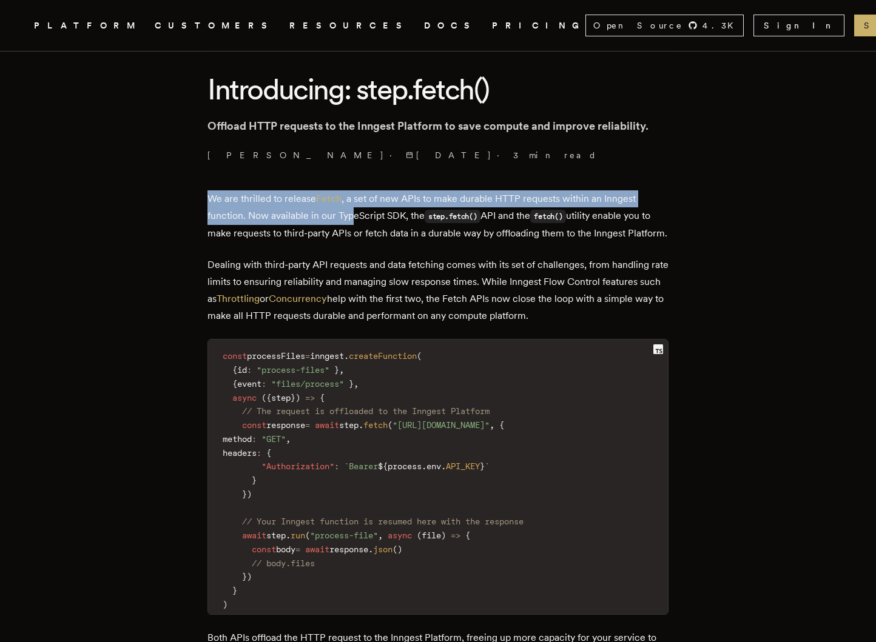
drag, startPoint x: 357, startPoint y: 161, endPoint x: 355, endPoint y: 224, distance: 62.5
click at [355, 224] on p "We are thrilled to release Fetch , a set of new APIs to make durable HTTP reque…" at bounding box center [437, 216] width 461 height 52
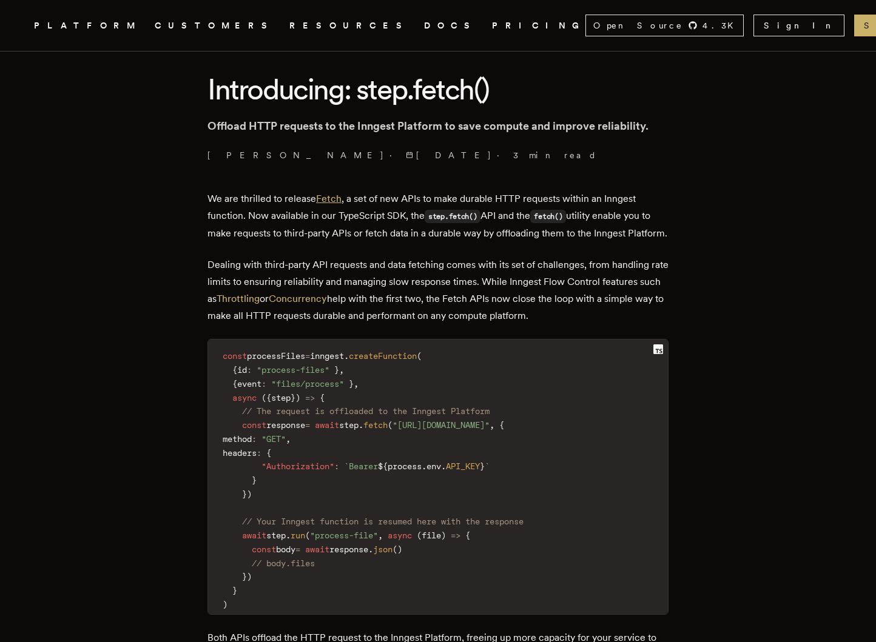
click at [337, 203] on link "Fetch" at bounding box center [328, 199] width 25 height 12
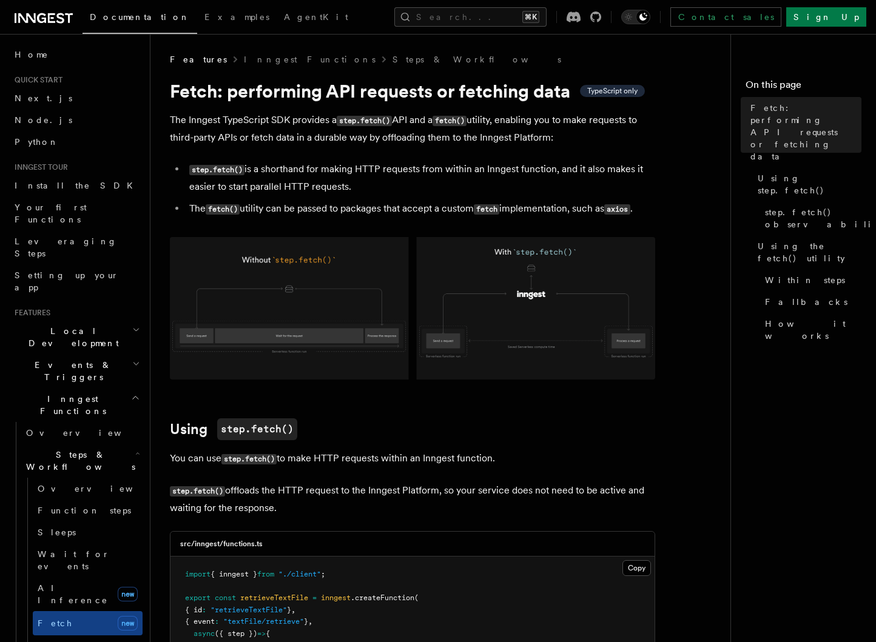
click at [392, 138] on p "The Inngest TypeScript SDK provides a step.fetch() API and a fetch() utility, e…" at bounding box center [412, 129] width 485 height 35
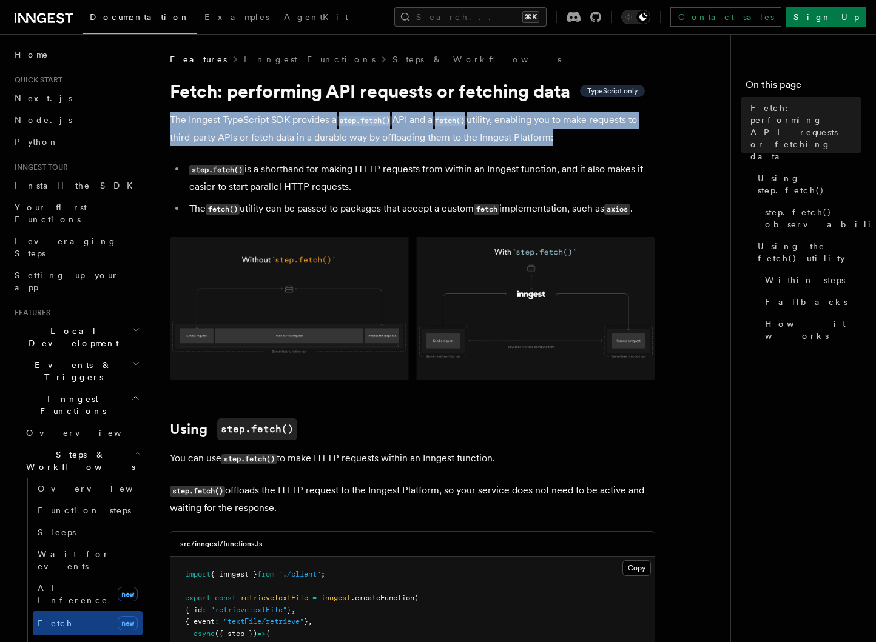
drag, startPoint x: 392, startPoint y: 138, endPoint x: 389, endPoint y: 130, distance: 8.7
click at [389, 130] on p "The Inngest TypeScript SDK provides a step.fetch() API and a fetch() utility, e…" at bounding box center [412, 129] width 485 height 35
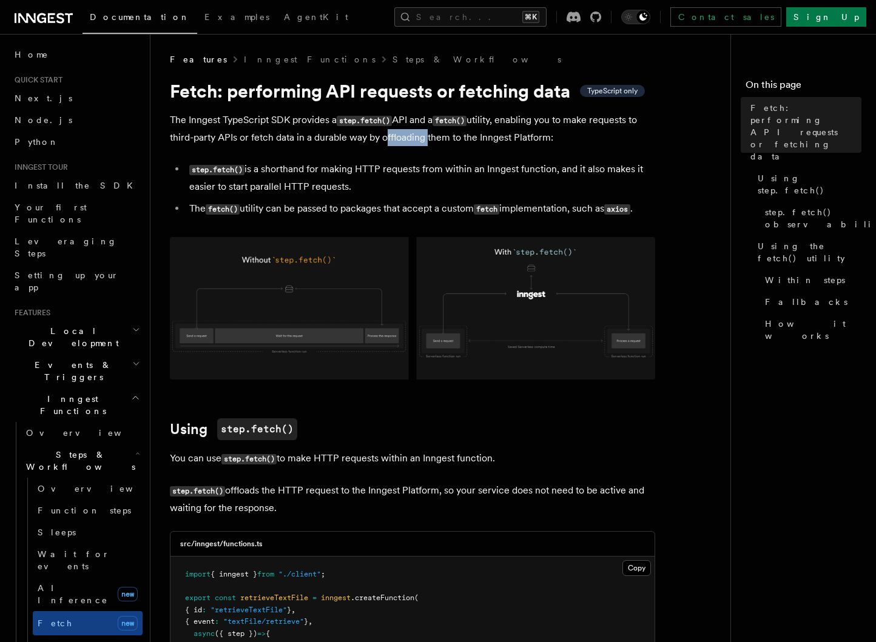
click at [389, 130] on p "The Inngest TypeScript SDK provides a step.fetch() API and a fetch() utility, e…" at bounding box center [412, 129] width 485 height 35
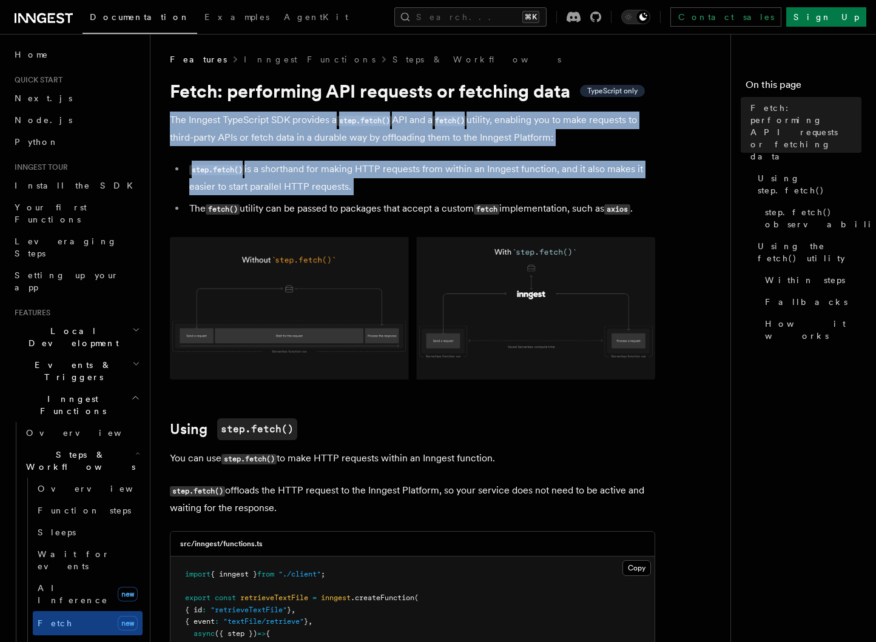
drag, startPoint x: 389, startPoint y: 130, endPoint x: 383, endPoint y: 169, distance: 39.3
click at [383, 169] on li "step.fetch() is a shorthand for making HTTP requests from within an Inngest fun…" at bounding box center [420, 178] width 469 height 35
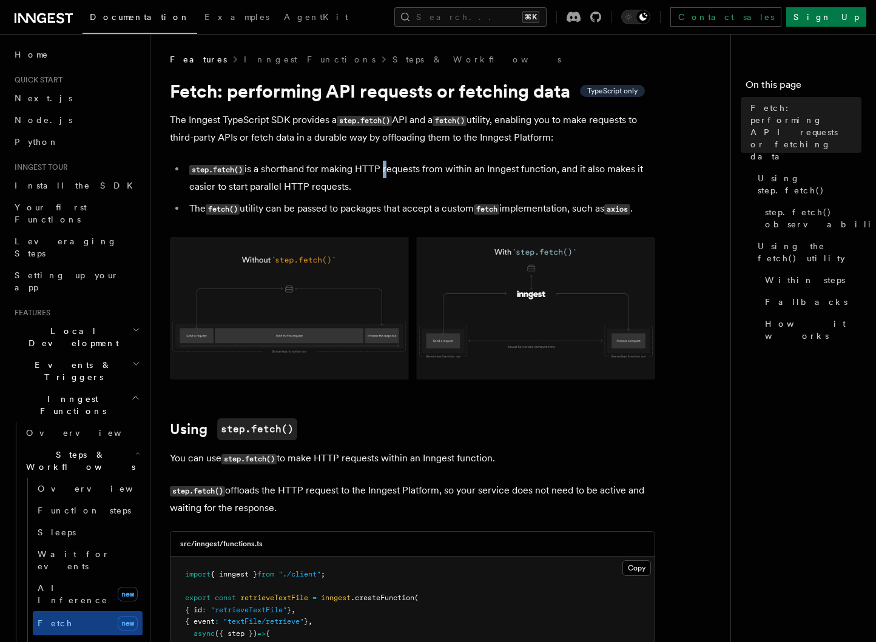
click at [383, 169] on li "step.fetch() is a shorthand for making HTTP requests from within an Inngest fun…" at bounding box center [420, 178] width 469 height 35
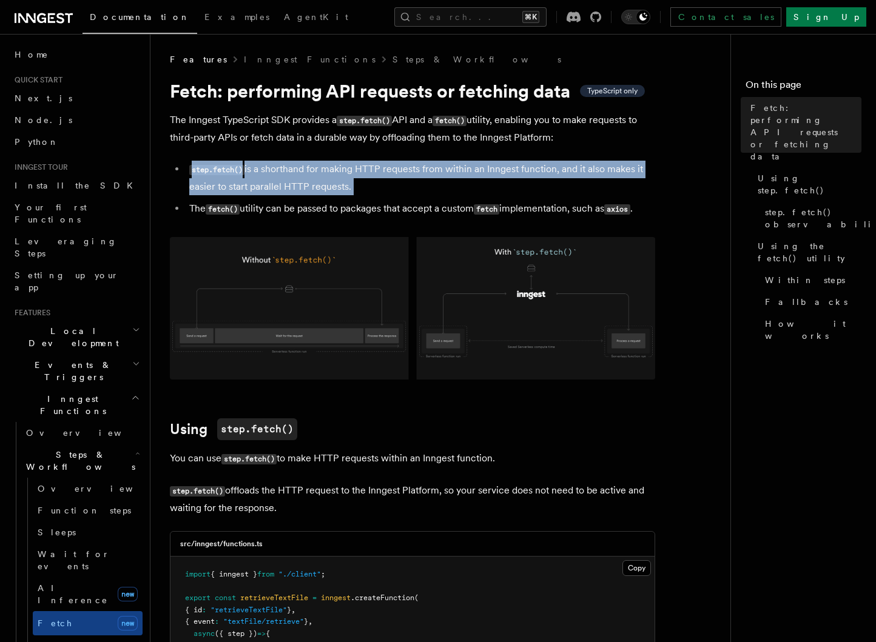
click at [383, 172] on li "step.fetch() is a shorthand for making HTTP requests from within an Inngest fun…" at bounding box center [420, 178] width 469 height 35
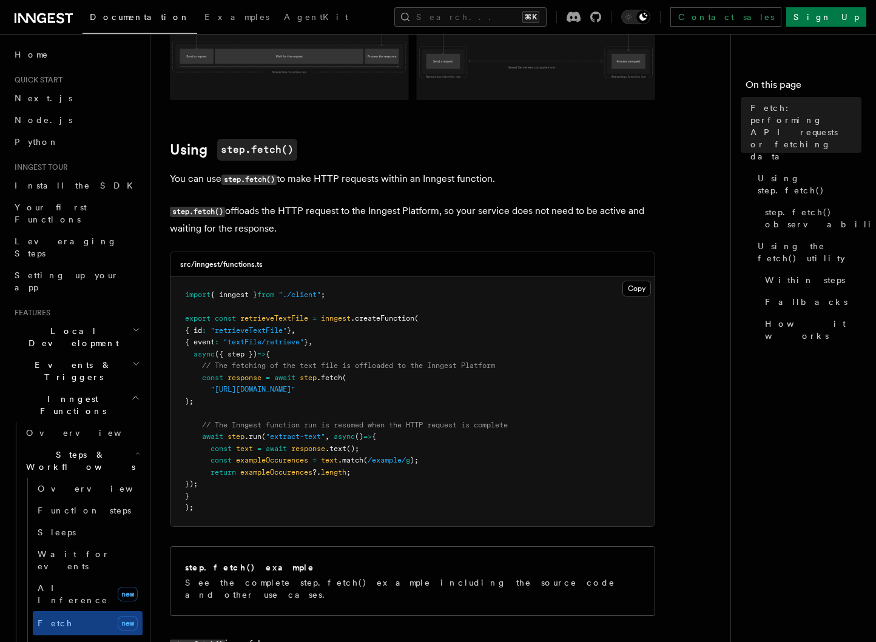
scroll to position [280, 0]
drag, startPoint x: 400, startPoint y: 226, endPoint x: 383, endPoint y: 208, distance: 24.4
click at [383, 208] on p "step.fetch() offloads the HTTP request to the Inngest Platform, so your service…" at bounding box center [412, 219] width 485 height 35
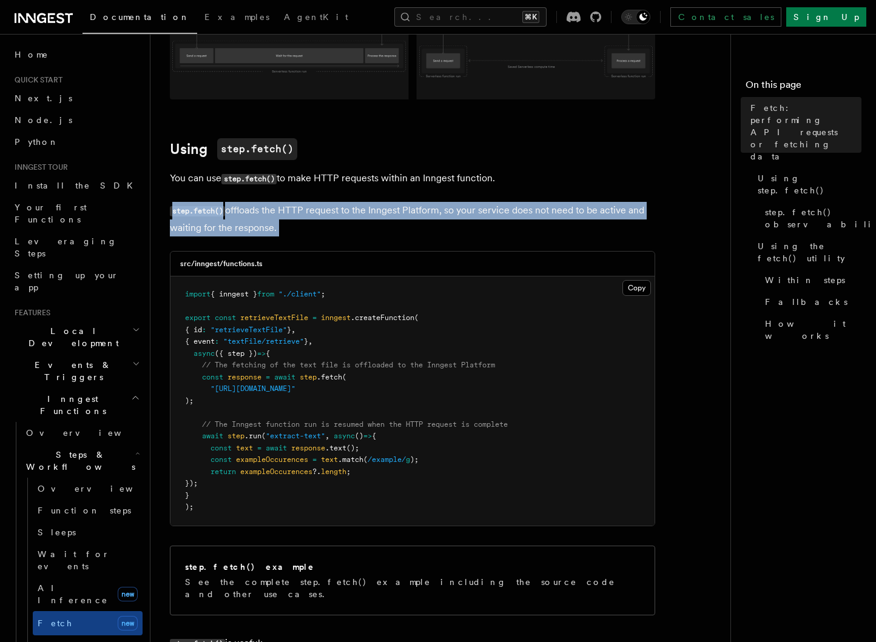
drag, startPoint x: 383, startPoint y: 208, endPoint x: 383, endPoint y: 229, distance: 21.2
click at [383, 226] on p "step.fetch() offloads the HTTP request to the Inngest Platform, so your service…" at bounding box center [412, 219] width 485 height 35
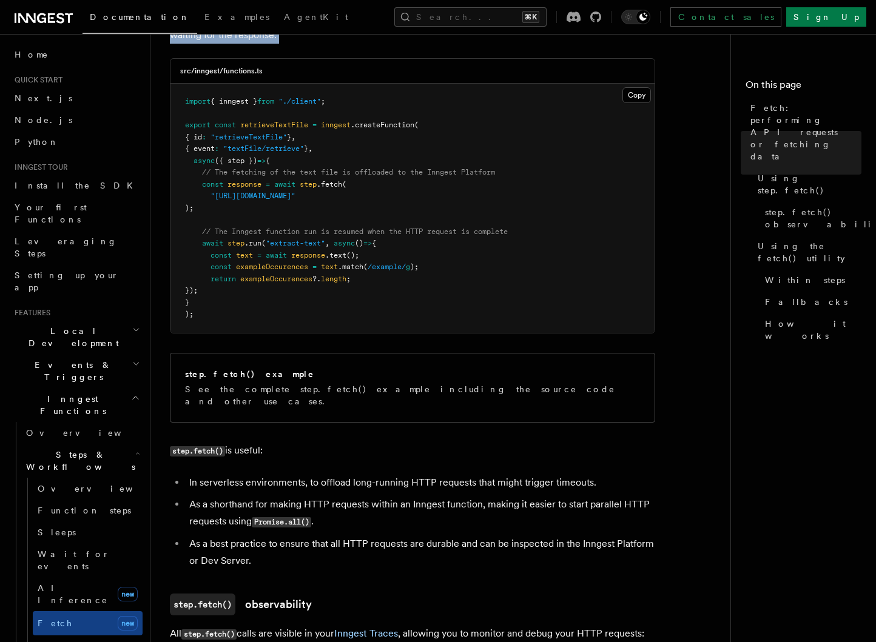
scroll to position [474, 0]
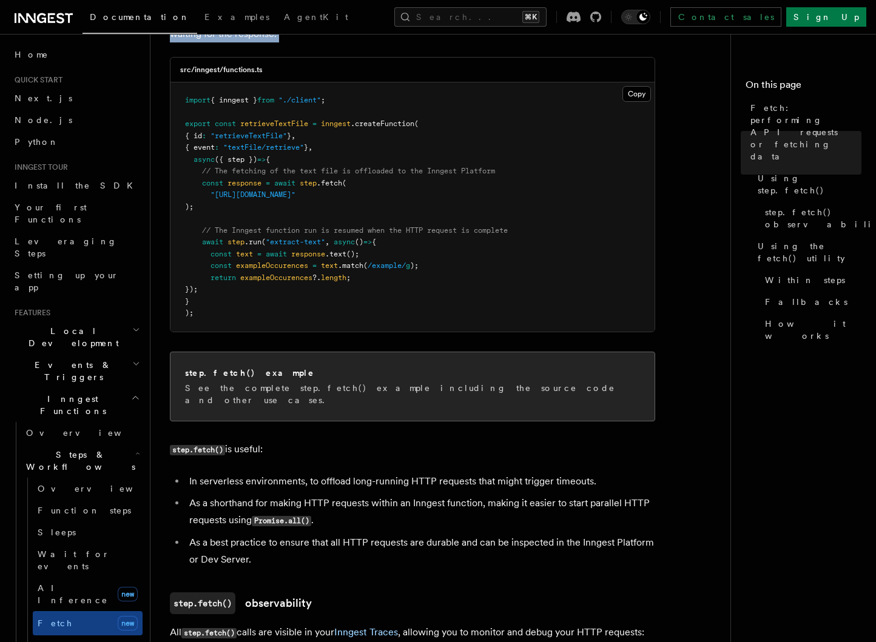
click at [374, 363] on div "step.fetch() example See the complete step.fetch() example including the source…" at bounding box center [412, 386] width 484 height 69
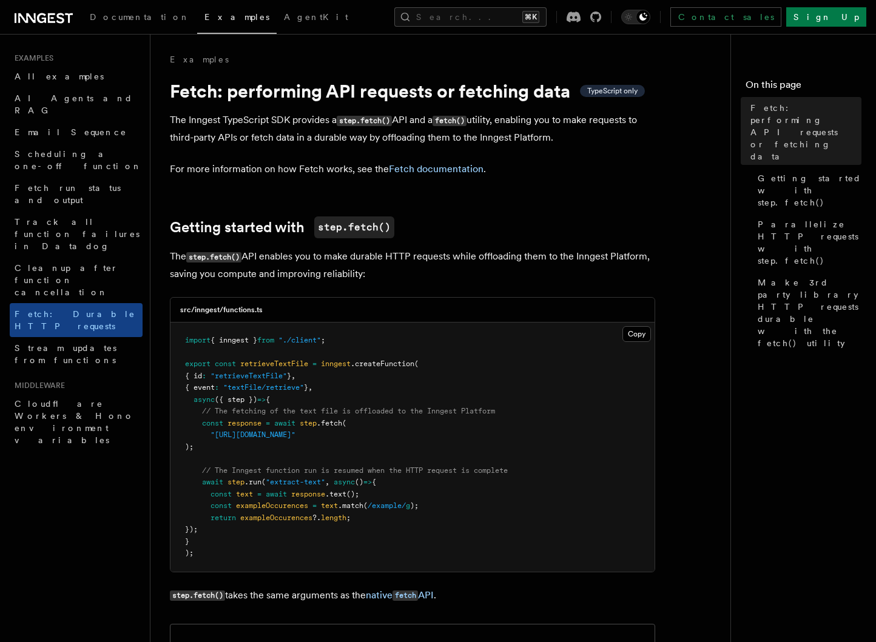
click at [237, 485] on span "step" at bounding box center [235, 482] width 17 height 8
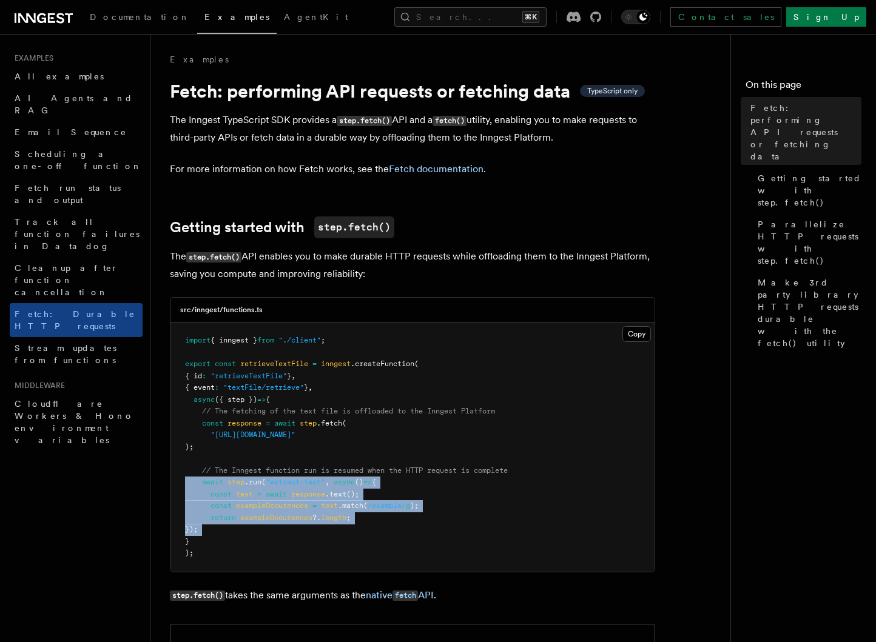
drag, startPoint x: 237, startPoint y: 485, endPoint x: 237, endPoint y: 529, distance: 43.7
click at [237, 529] on pre "import { inngest } from "./client" ; export const retrieveTextFile = inngest .c…" at bounding box center [412, 447] width 484 height 249
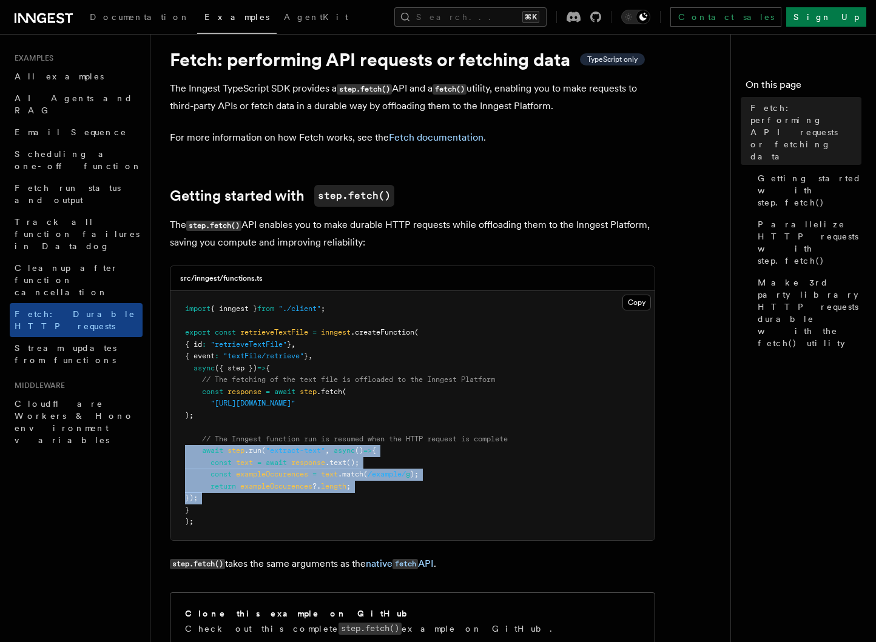
scroll to position [39, 0]
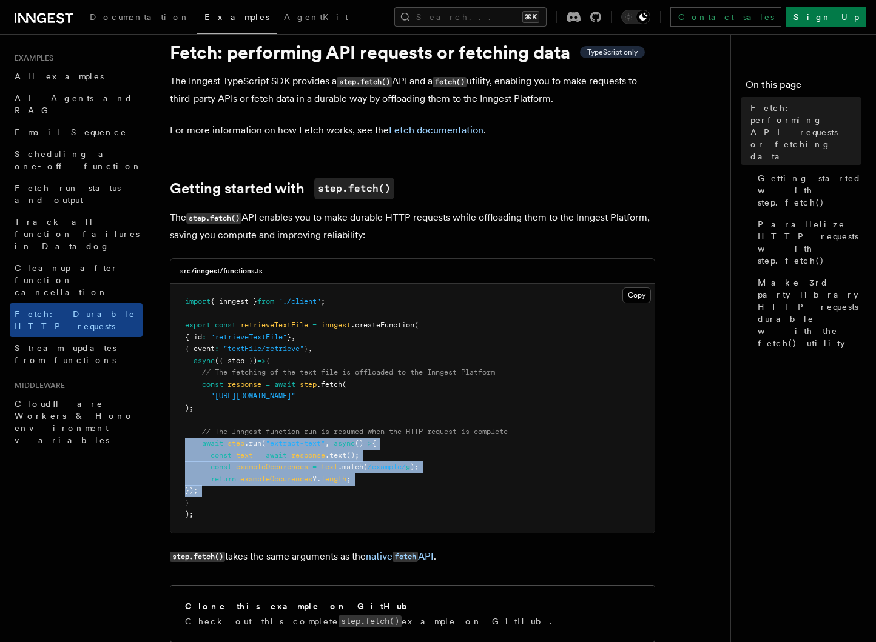
copy code "await step .run ( "extract-text" , async () => { const text = await response .t…"
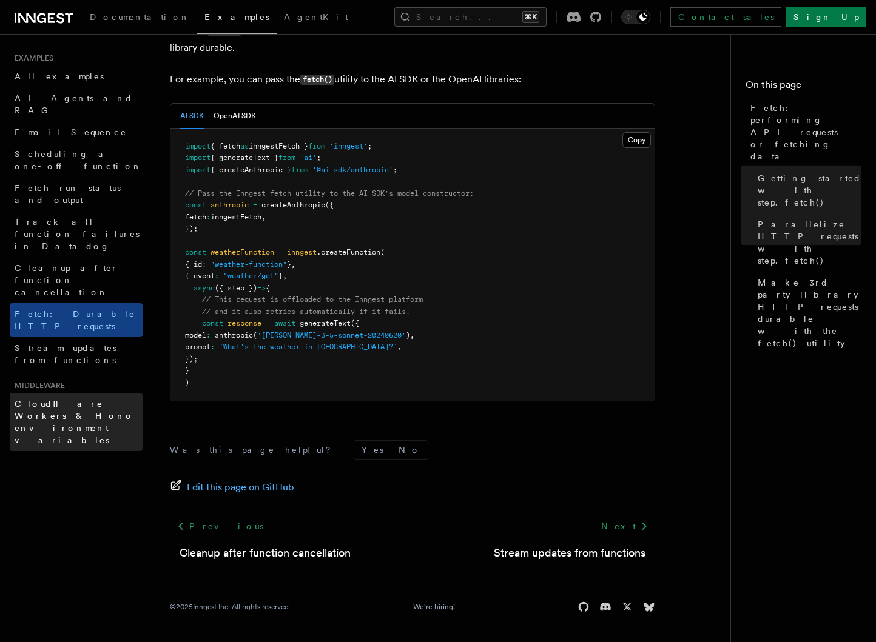
scroll to position [1121, 0]
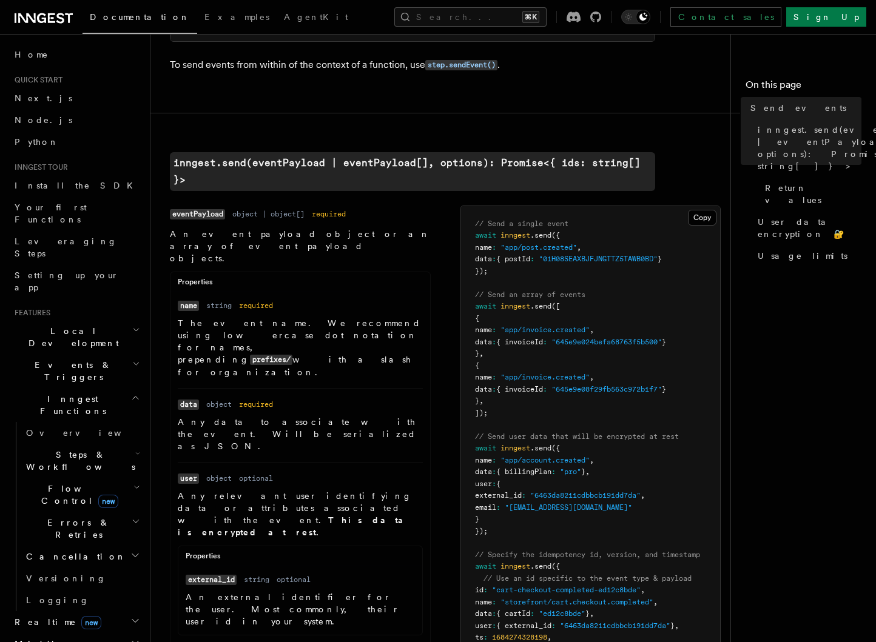
scroll to position [395, 0]
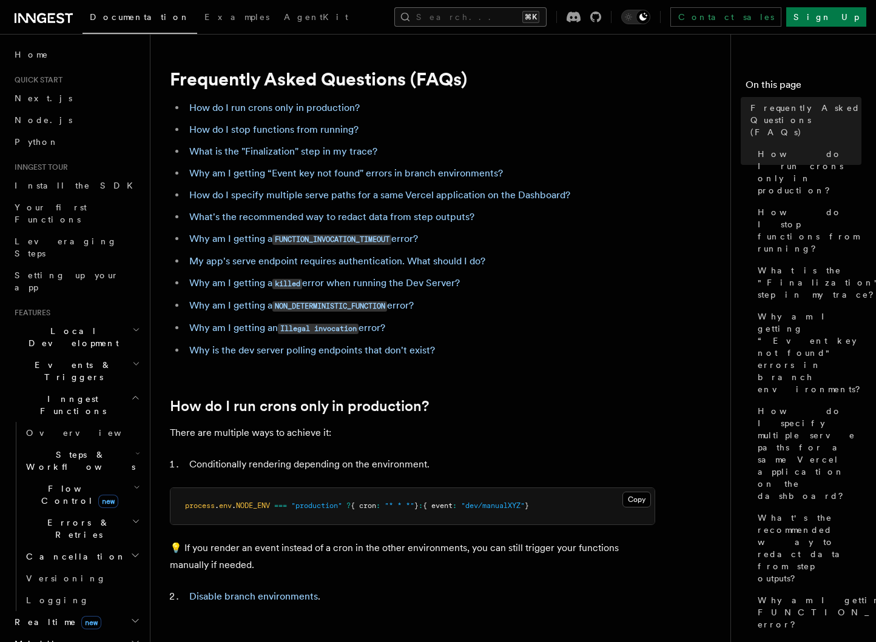
click at [465, 8] on button "Search... ⌘K" at bounding box center [470, 16] width 152 height 19
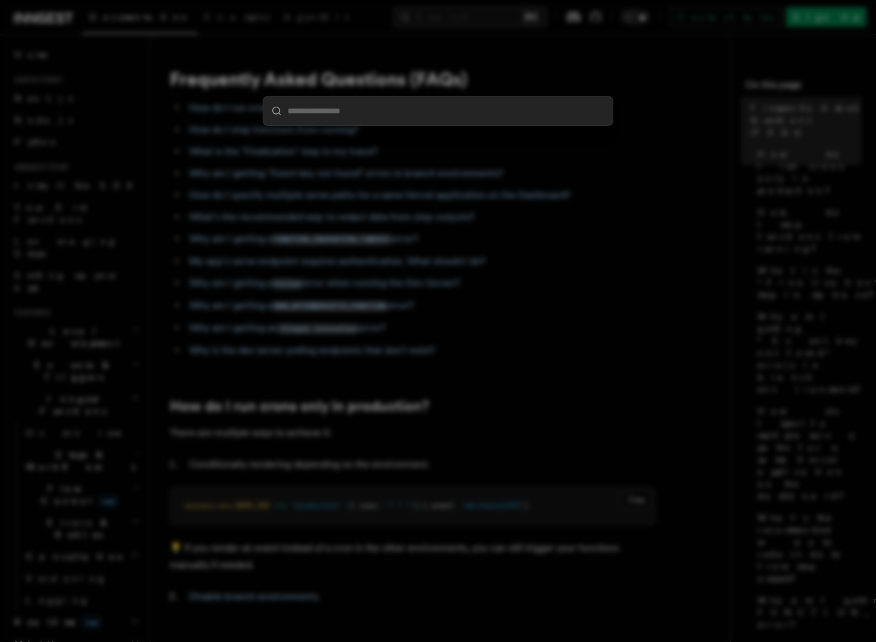
type input "**********"
